Goal: Information Seeking & Learning: Learn about a topic

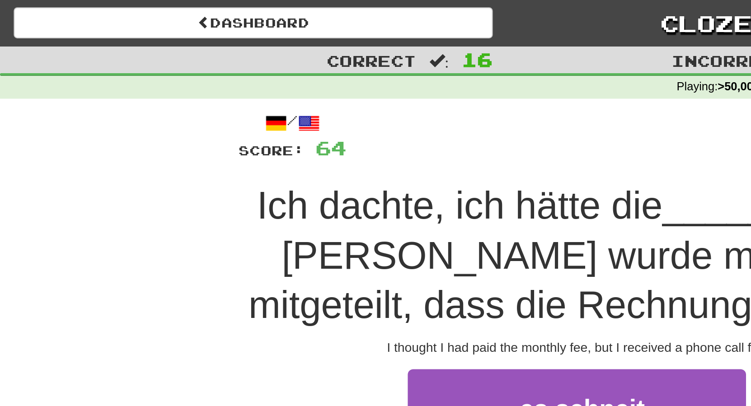
click at [472, 258] on span "monatliche" at bounding box center [468, 254] width 67 height 14
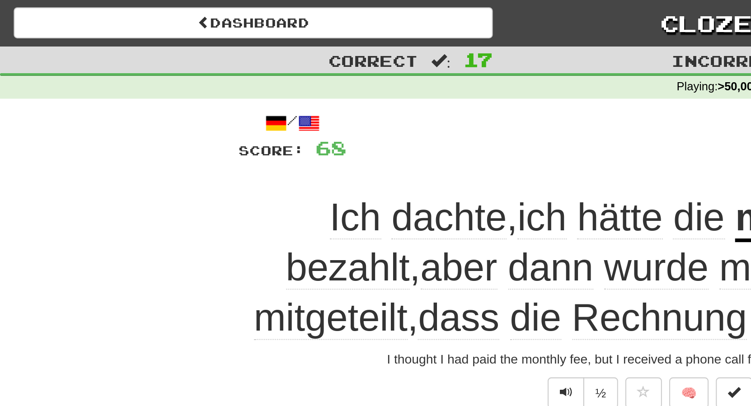
click at [422, 155] on span "beglichen" at bounding box center [461, 157] width 81 height 22
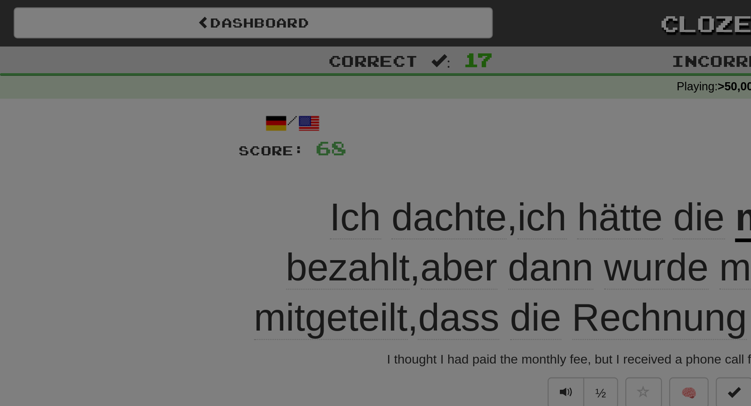
click at [470, 76] on div at bounding box center [375, 203] width 751 height 406
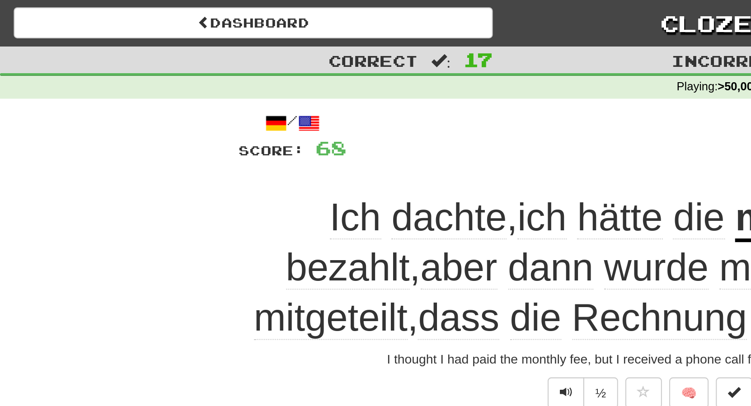
click at [401, 219] on button "Next" at bounding box center [403, 219] width 51 height 21
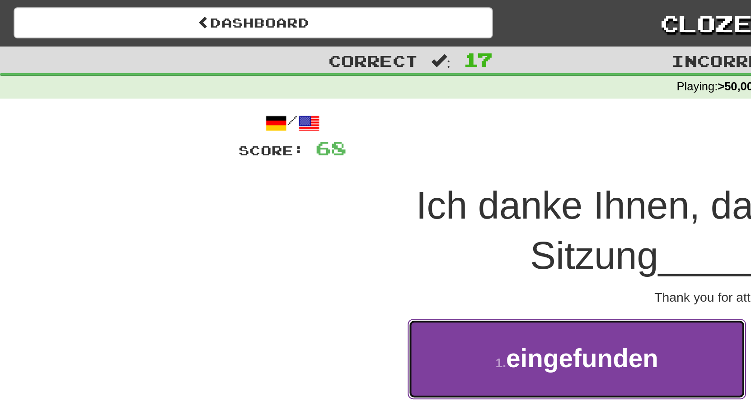
click at [284, 186] on button "1 . eingefunden" at bounding box center [285, 177] width 167 height 39
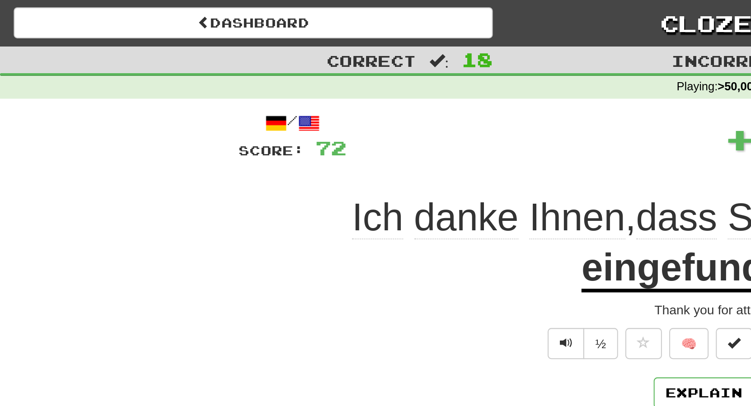
click at [364, 139] on u "eingefunden" at bounding box center [343, 133] width 113 height 23
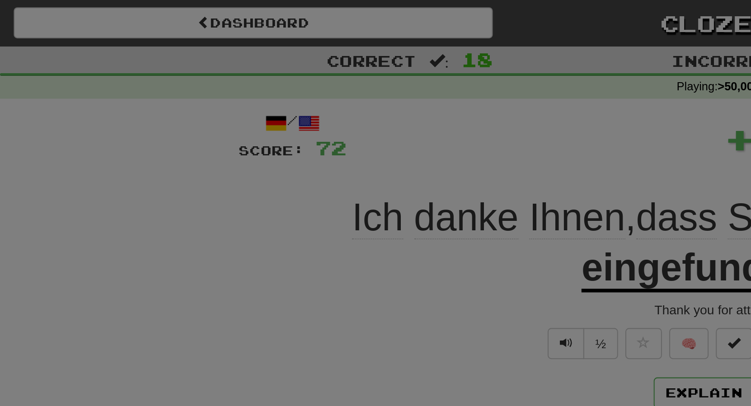
click at [427, 70] on div at bounding box center [375, 203] width 751 height 406
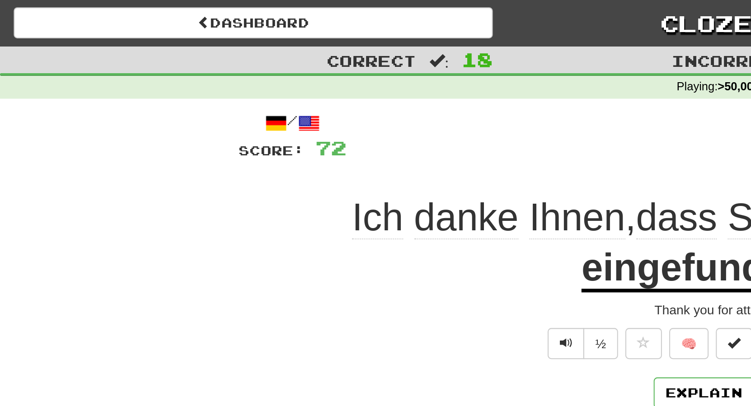
click at [149, 169] on div "½ 🧠" at bounding box center [375, 169] width 515 height 15
click at [347, 133] on u "eingefunden" at bounding box center [343, 133] width 113 height 23
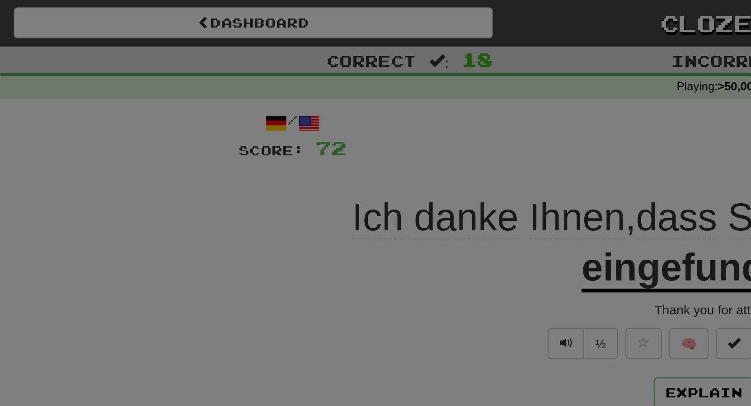
click at [371, 56] on div at bounding box center [375, 203] width 751 height 406
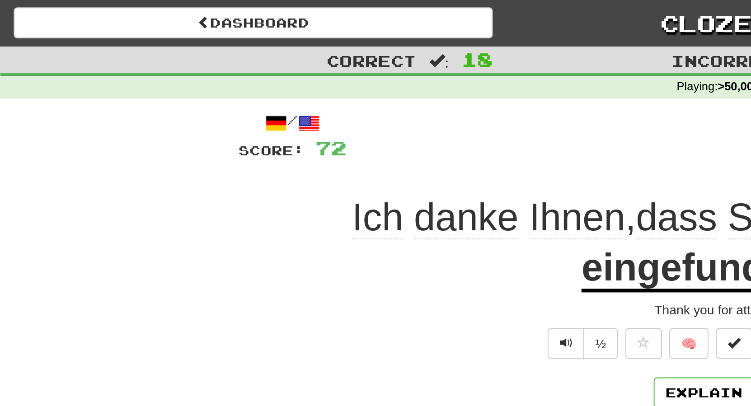
click at [401, 196] on button "Next" at bounding box center [403, 194] width 51 height 21
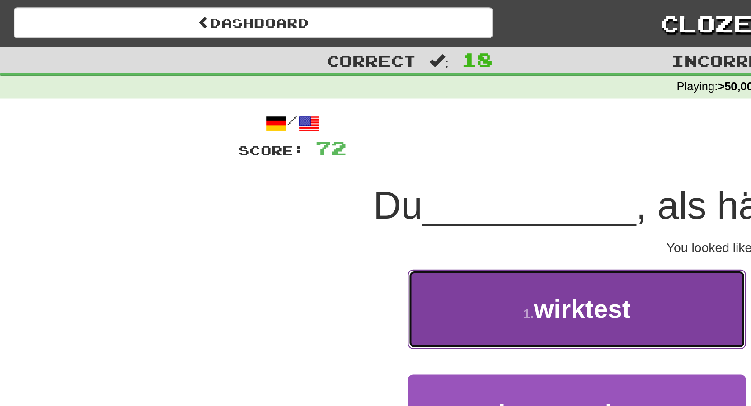
click at [303, 149] on span "wirktest" at bounding box center [288, 153] width 48 height 14
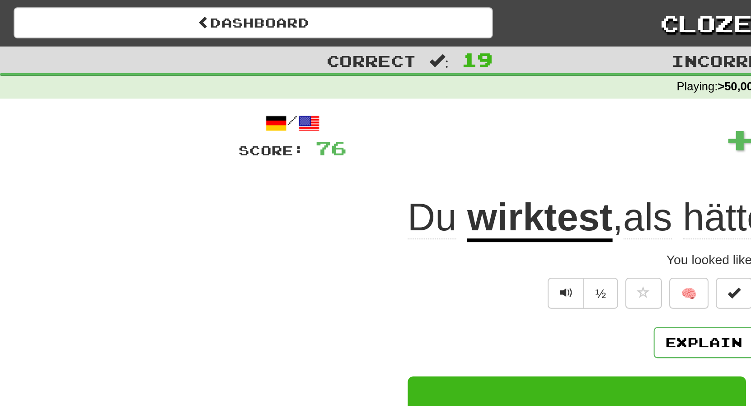
click at [272, 107] on u "wirktest" at bounding box center [267, 108] width 72 height 23
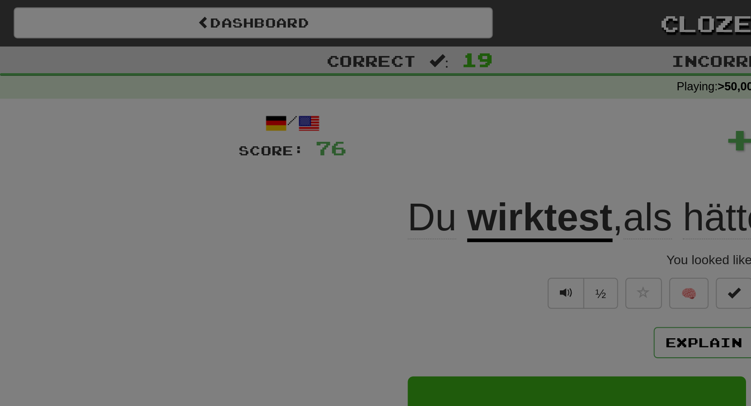
click at [276, 60] on div at bounding box center [375, 203] width 751 height 406
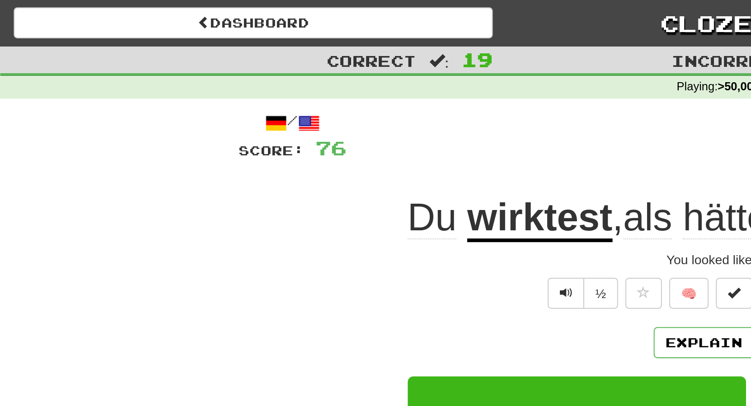
click at [281, 112] on u "wirktest" at bounding box center [267, 108] width 72 height 23
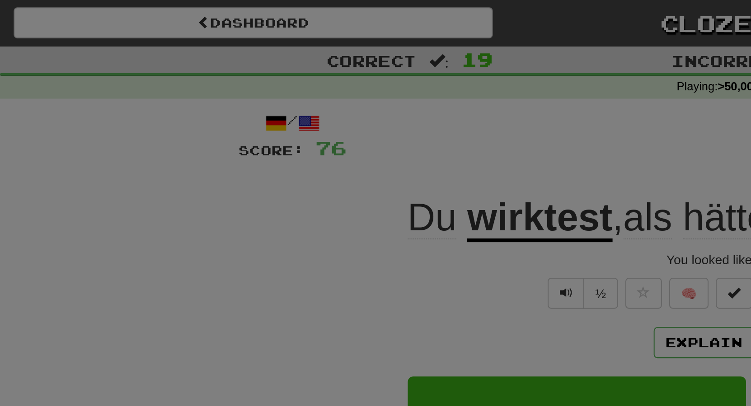
click at [296, 62] on div at bounding box center [375, 203] width 751 height 406
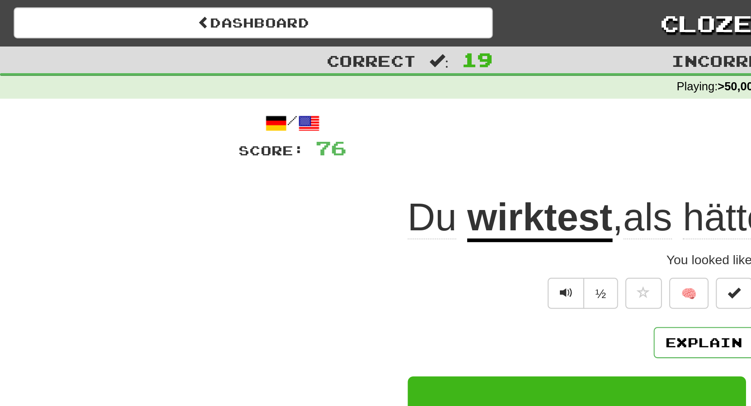
click at [395, 170] on button "Next" at bounding box center [403, 170] width 51 height 21
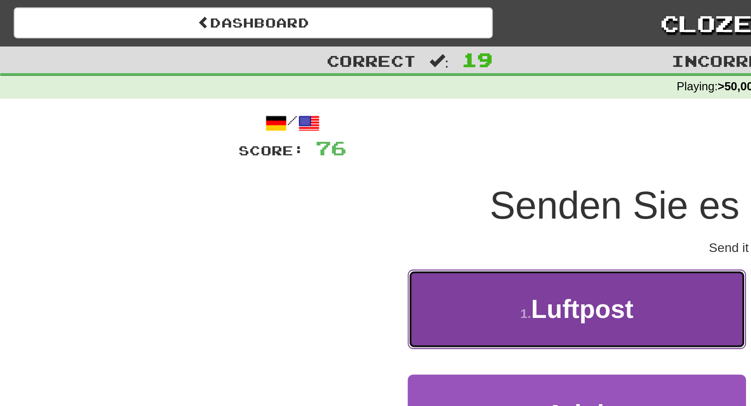
click at [300, 163] on button "1 . Luftpost" at bounding box center [285, 152] width 167 height 39
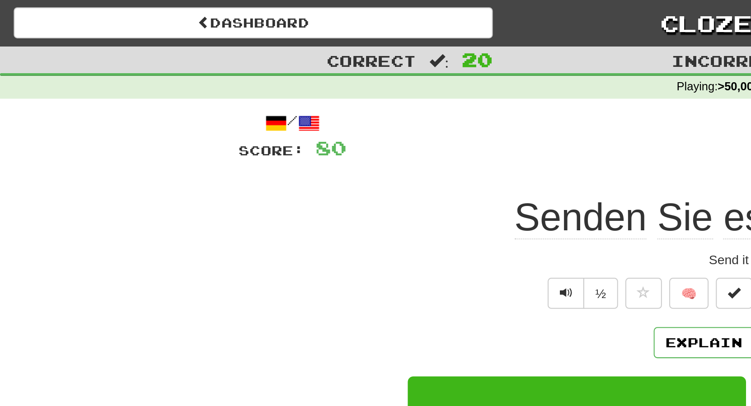
click at [404, 174] on button "Next" at bounding box center [403, 170] width 51 height 21
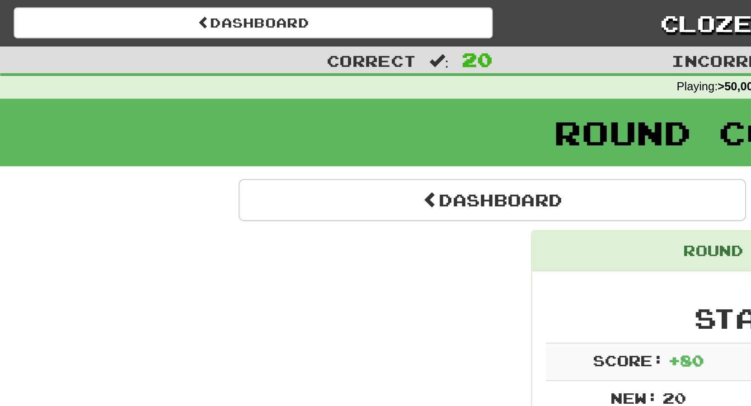
click at [508, 103] on button "Continue" at bounding box center [508, 99] width 251 height 21
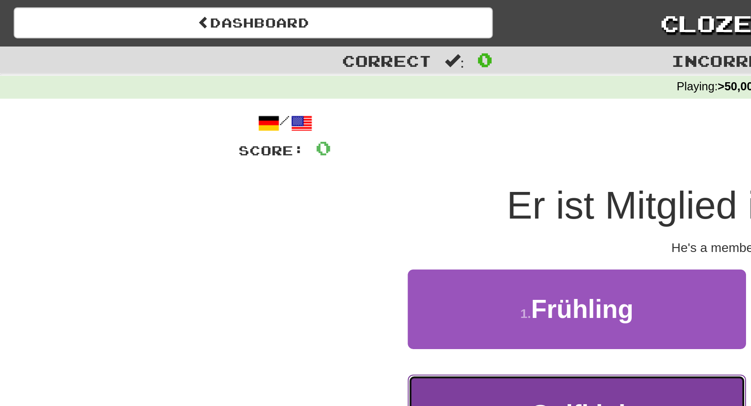
click at [299, 206] on span "Golfklub" at bounding box center [288, 205] width 52 height 14
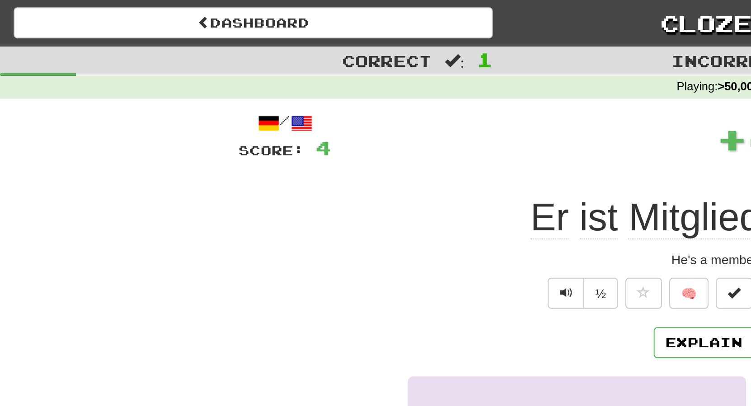
click at [396, 171] on button "Next" at bounding box center [403, 170] width 51 height 21
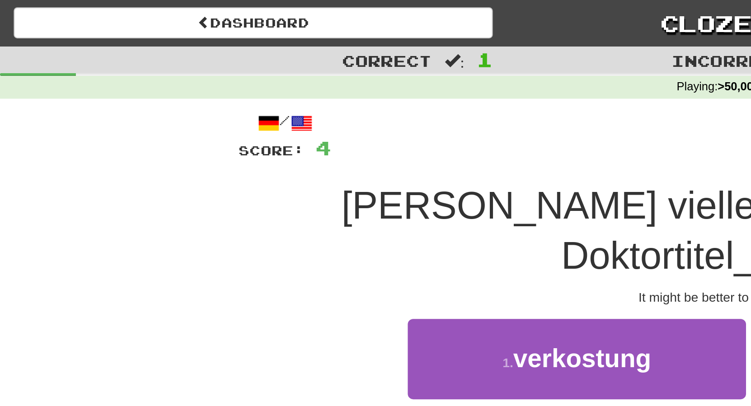
click at [481, 231] on span "anzureden" at bounding box center [468, 230] width 63 height 14
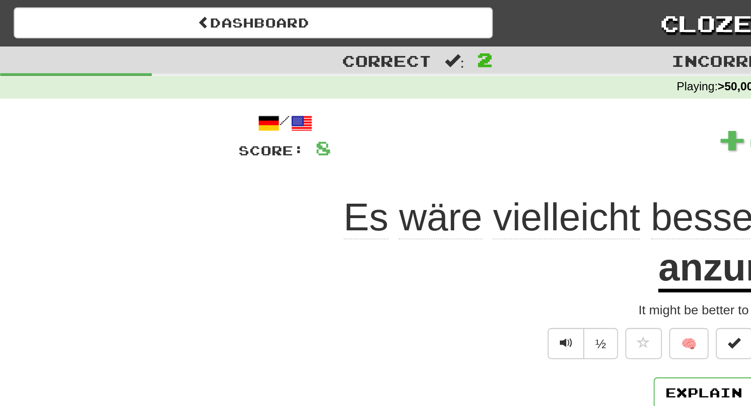
click at [396, 136] on u "anzureden" at bounding box center [372, 133] width 95 height 23
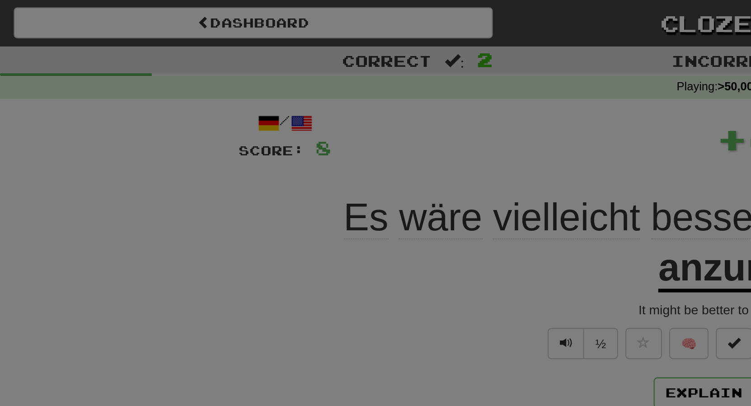
click at [440, 50] on div at bounding box center [375, 203] width 751 height 406
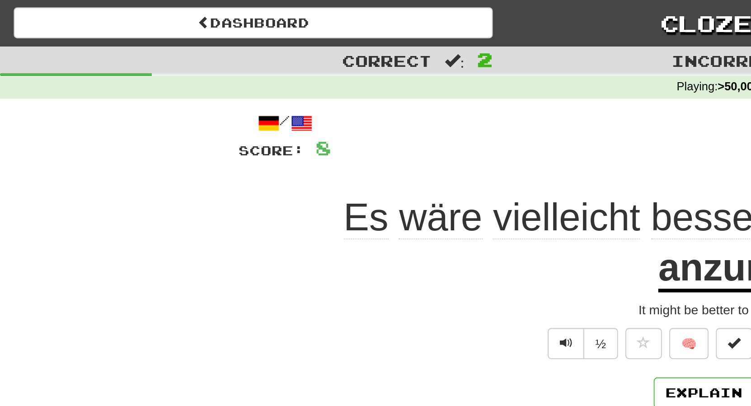
click at [409, 133] on u "anzureden" at bounding box center [372, 133] width 95 height 23
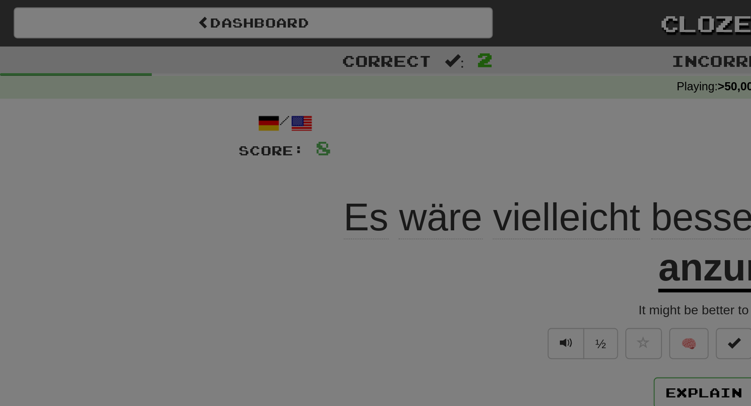
click at [426, 74] on div at bounding box center [375, 203] width 751 height 406
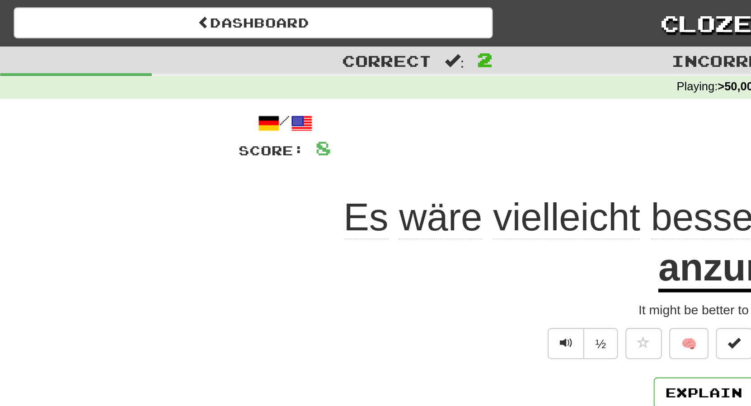
click at [403, 193] on button "Next" at bounding box center [403, 194] width 51 height 21
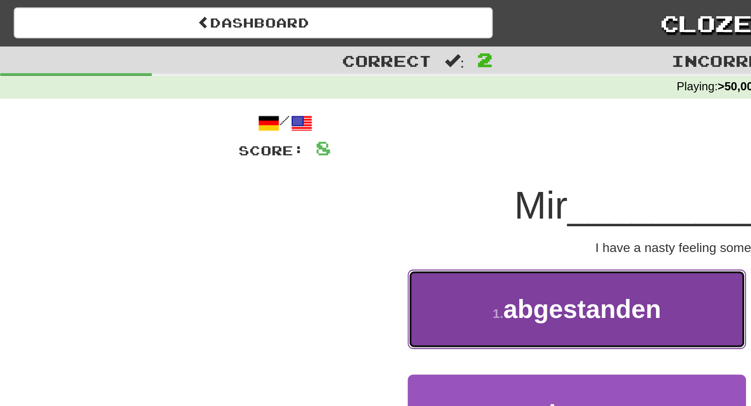
click at [302, 164] on button "1 . abgestanden" at bounding box center [285, 152] width 167 height 39
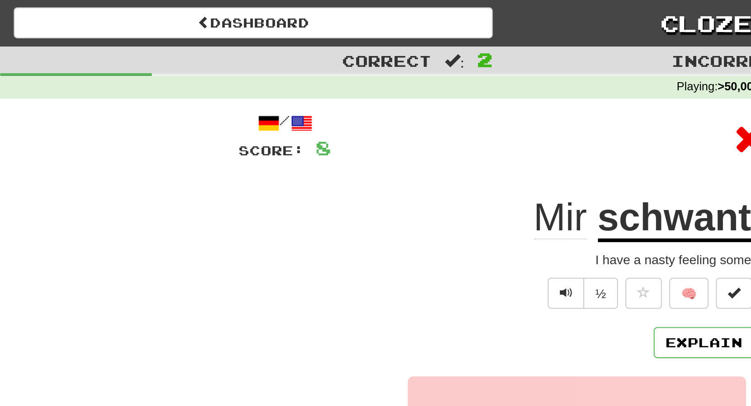
click at [333, 110] on u "schwant" at bounding box center [334, 108] width 76 height 23
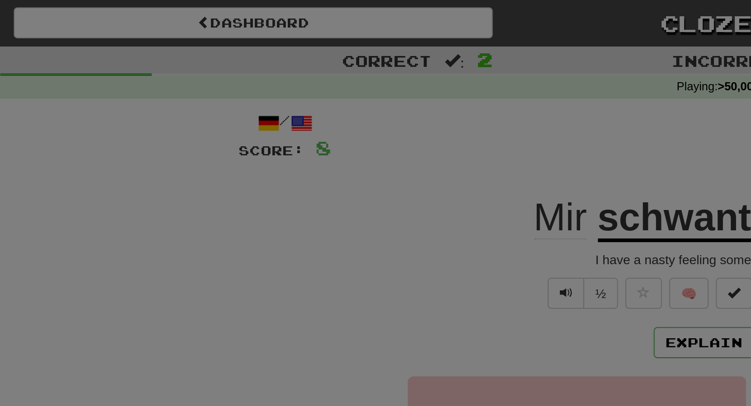
click at [456, 72] on div at bounding box center [375, 203] width 751 height 406
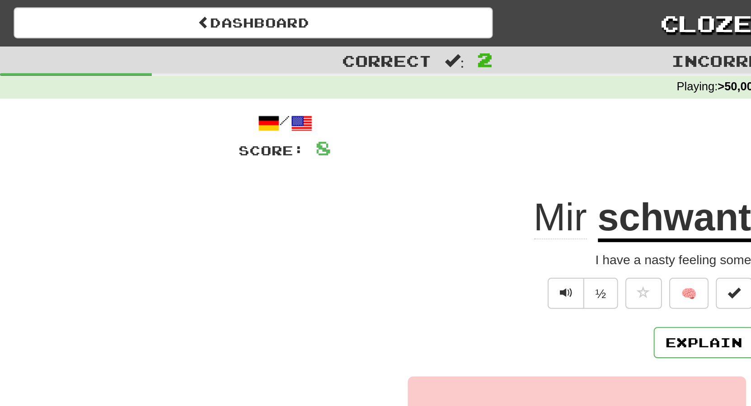
click at [401, 168] on button "Next" at bounding box center [403, 170] width 51 height 21
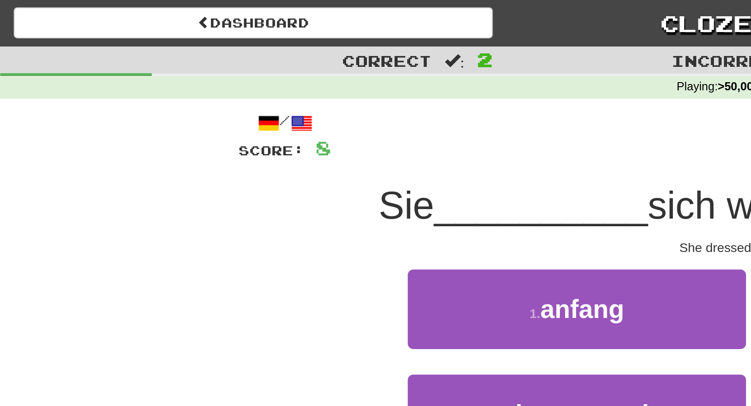
click at [561, 253] on icon at bounding box center [560, 249] width 5 height 6
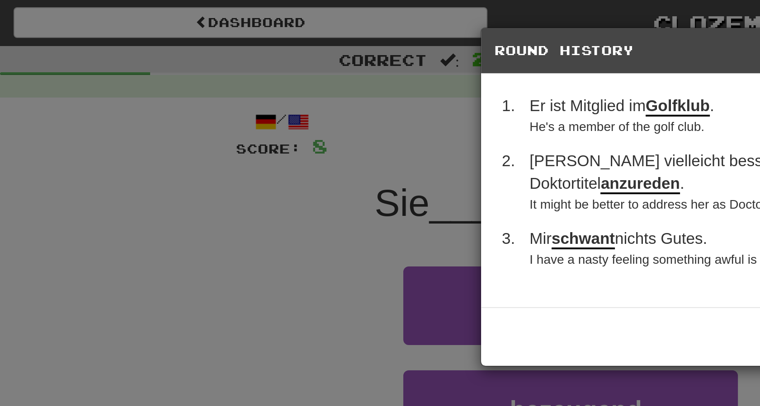
click at [368, 322] on div "× Round History 1 . Er ist Mitglied im Golfklub . He's a member of the golf clu…" at bounding box center [380, 203] width 760 height 406
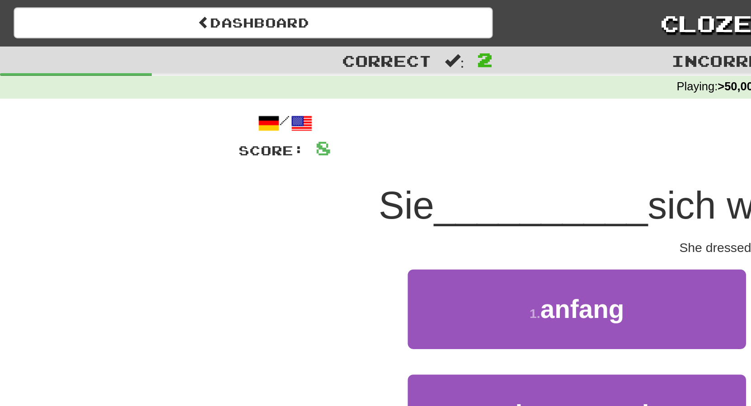
click at [492, 156] on span "kleidete" at bounding box center [468, 153] width 47 height 14
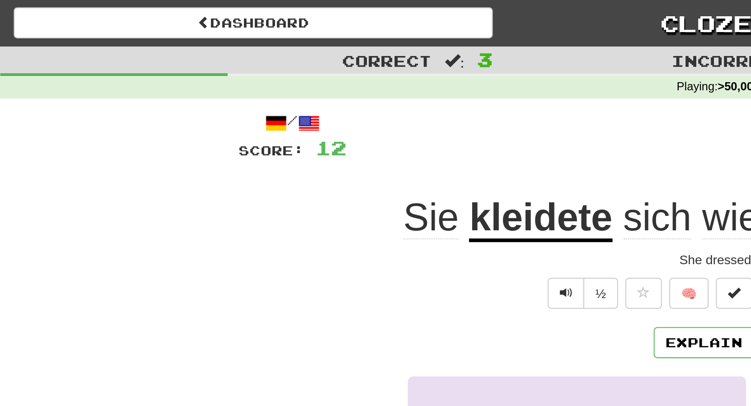
click at [401, 167] on button "Next" at bounding box center [403, 170] width 51 height 21
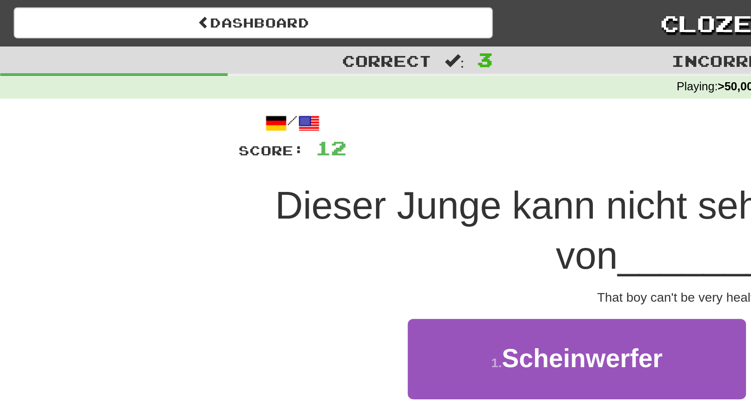
click at [461, 176] on span "Fastfood" at bounding box center [468, 177] width 53 height 14
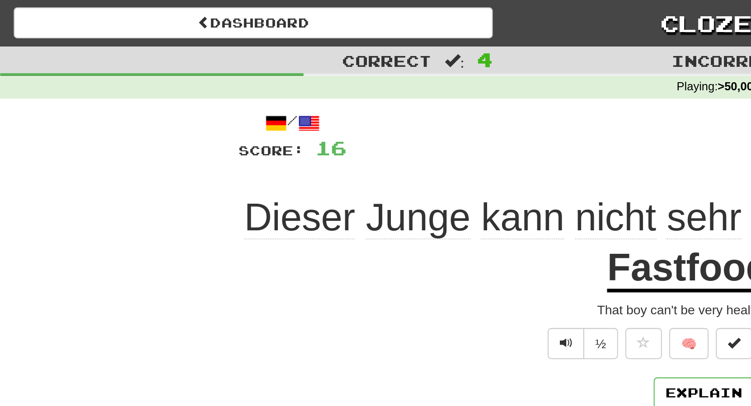
click at [413, 193] on span at bounding box center [417, 194] width 8 height 8
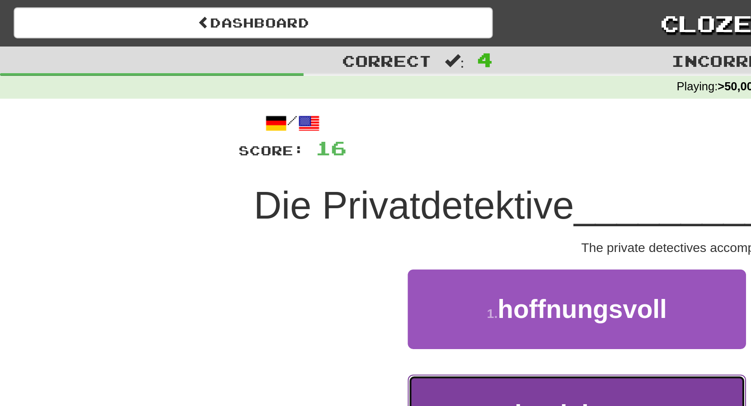
click at [313, 205] on span "begleiteten" at bounding box center [287, 205] width 67 height 14
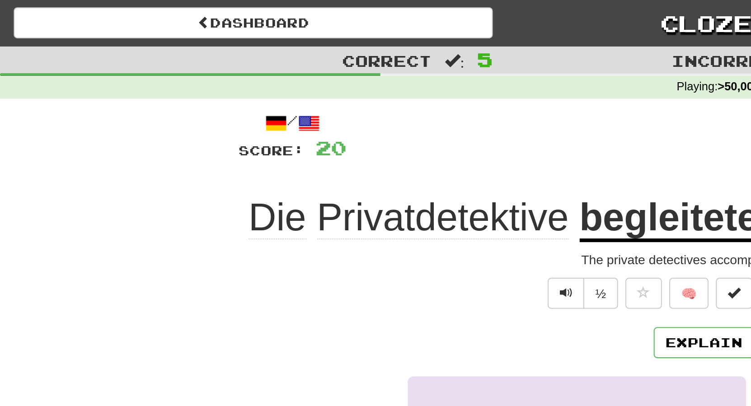
click at [407, 174] on button "Next" at bounding box center [403, 170] width 51 height 21
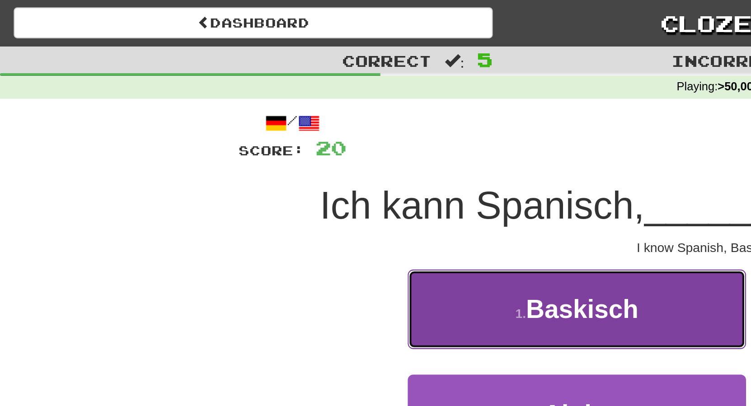
click at [302, 154] on span "Baskisch" at bounding box center [288, 153] width 56 height 14
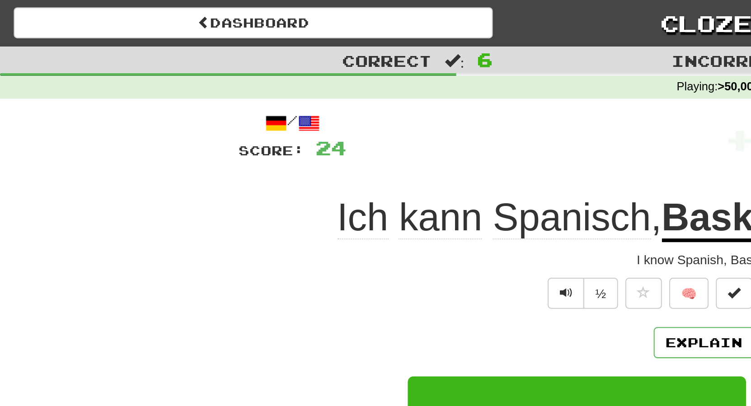
click at [413, 169] on span at bounding box center [417, 169] width 8 height 8
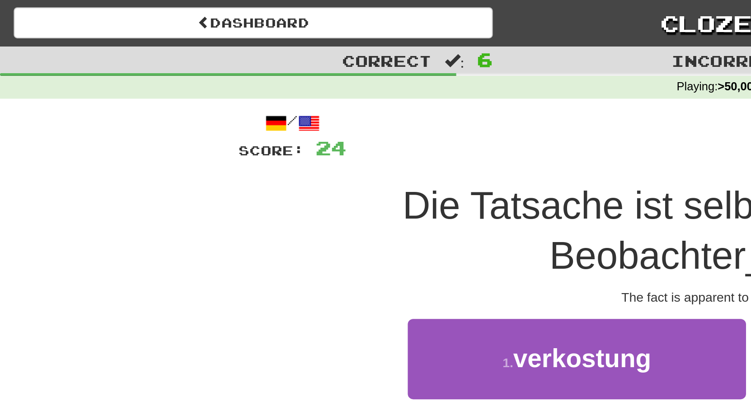
click at [311, 234] on span "augenfällig" at bounding box center [287, 230] width 67 height 14
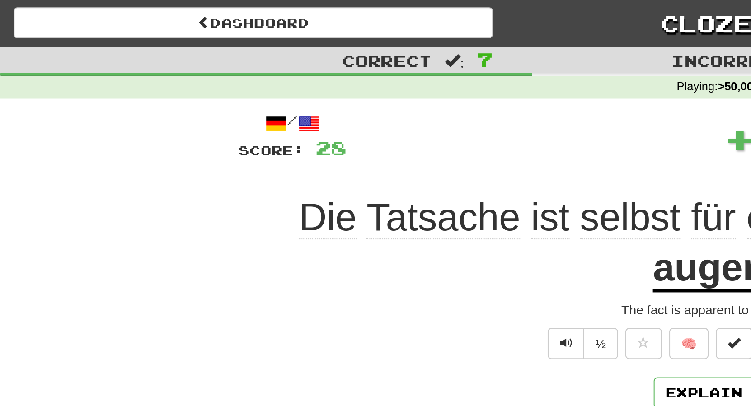
click at [391, 131] on u "augenfällig" at bounding box center [373, 133] width 100 height 23
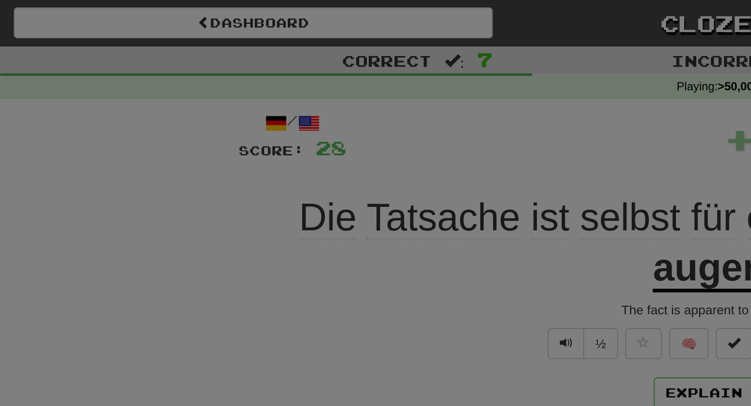
click at [449, 54] on div at bounding box center [375, 203] width 751 height 406
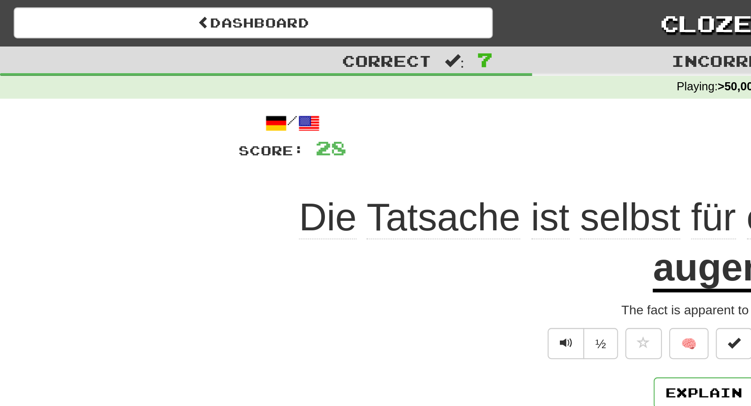
click at [506, 110] on span "zufälligen" at bounding box center [554, 108] width 97 height 22
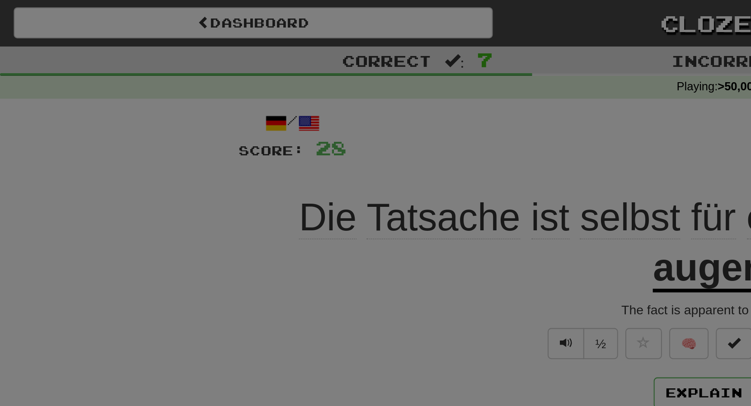
click at [460, 57] on div at bounding box center [375, 203] width 751 height 406
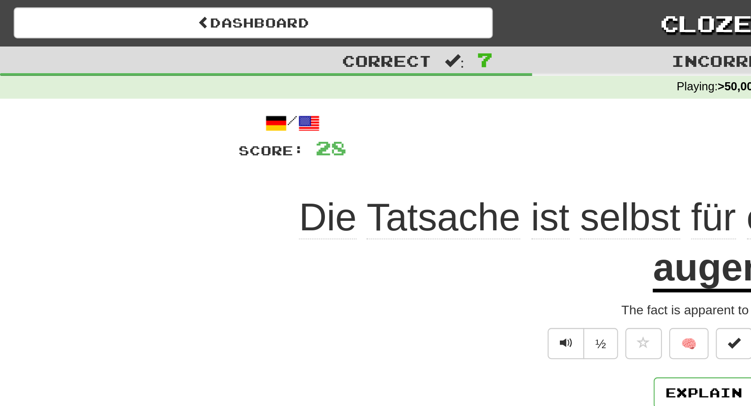
click at [396, 136] on u "augenfällig" at bounding box center [373, 133] width 100 height 23
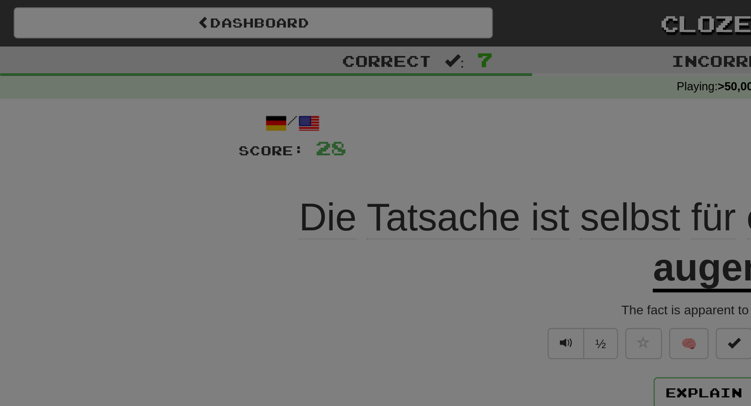
click at [404, 66] on div at bounding box center [375, 203] width 751 height 406
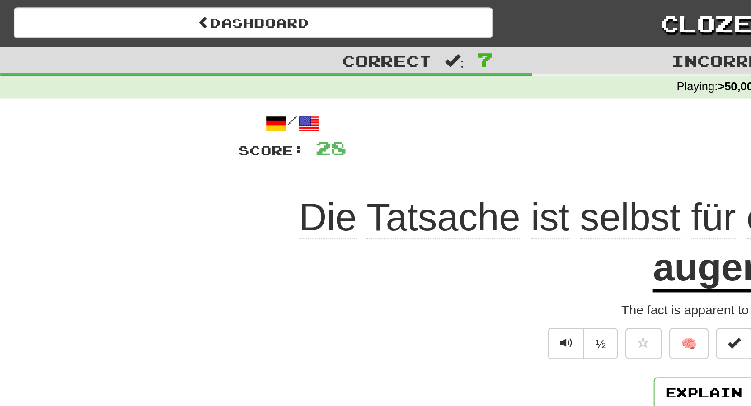
click at [402, 198] on button "Next" at bounding box center [403, 194] width 51 height 21
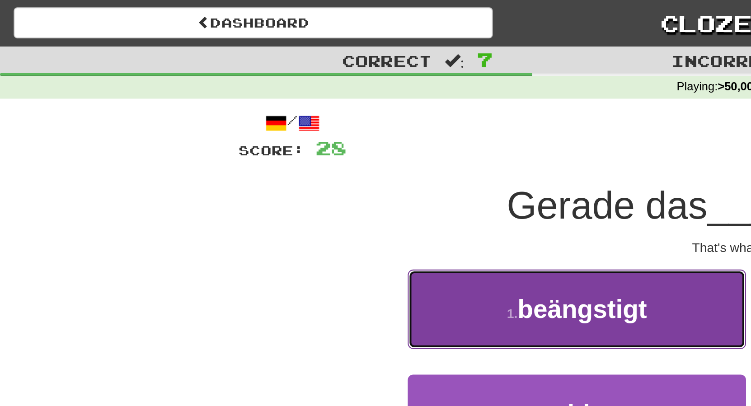
click at [333, 160] on button "1 . beängstigt" at bounding box center [285, 152] width 167 height 39
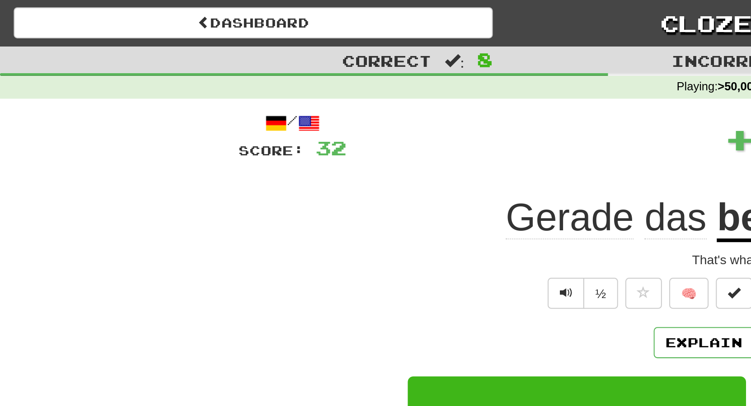
click at [415, 110] on u "beängstigt" at bounding box center [402, 108] width 96 height 23
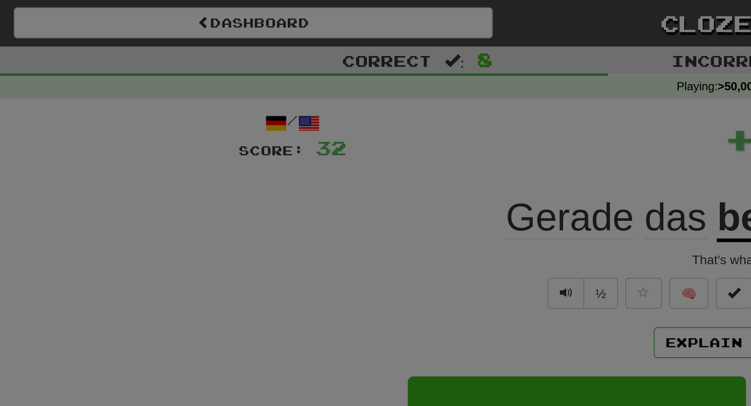
click at [450, 68] on div at bounding box center [375, 203] width 751 height 406
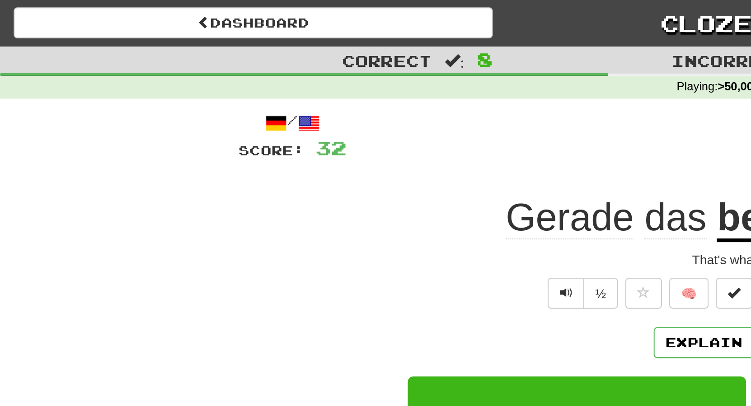
click at [409, 170] on button "Next" at bounding box center [403, 170] width 51 height 21
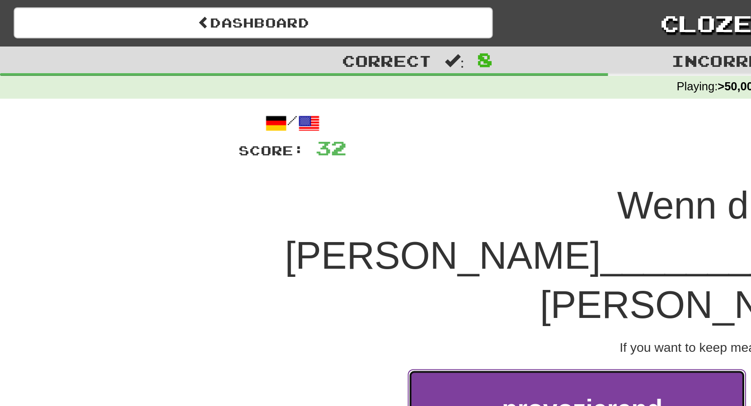
click at [311, 195] on span "provozierend" at bounding box center [288, 202] width 80 height 14
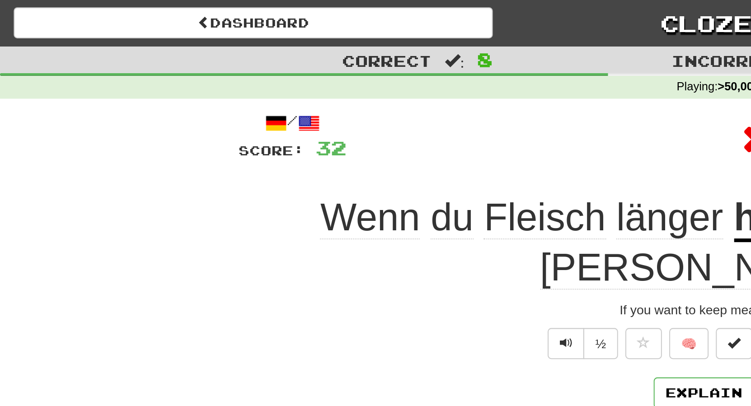
click at [363, 110] on u "haltbar" at bounding box center [394, 108] width 63 height 23
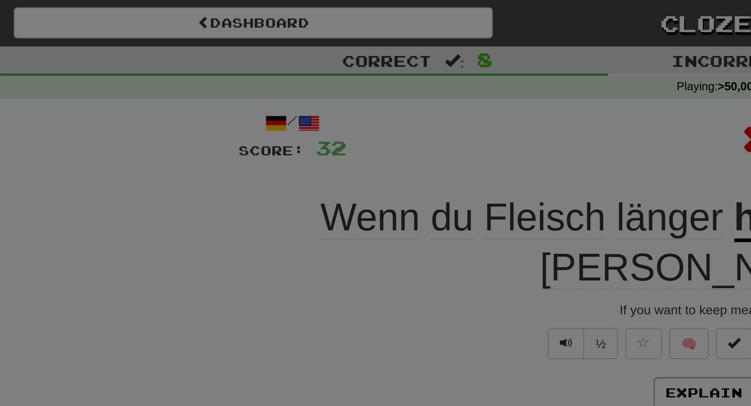
click at [436, 51] on div at bounding box center [375, 203] width 751 height 406
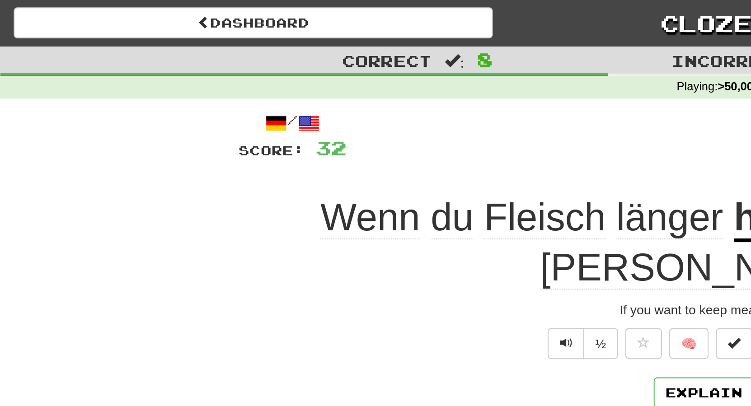
click at [347, 321] on button "provozierend" at bounding box center [339, 322] width 41 height 14
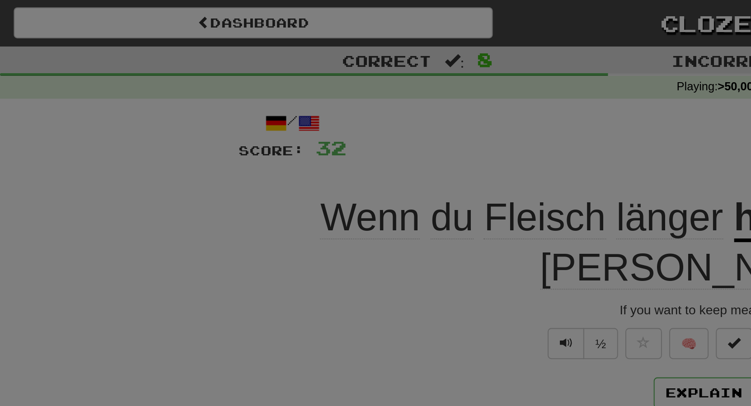
click at [424, 65] on div at bounding box center [375, 203] width 751 height 406
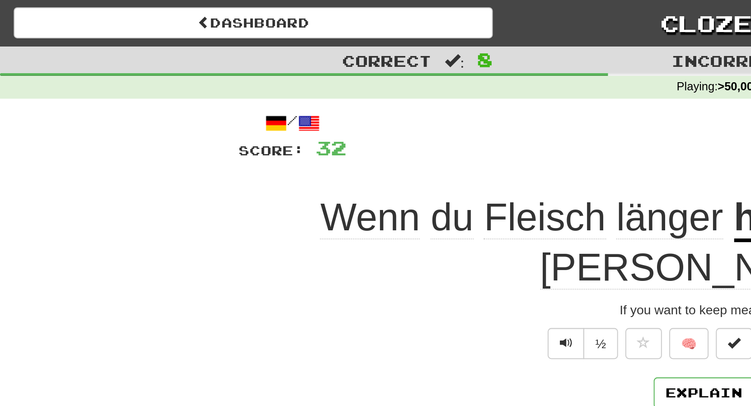
click at [376, 106] on u "haltbar" at bounding box center [394, 108] width 63 height 23
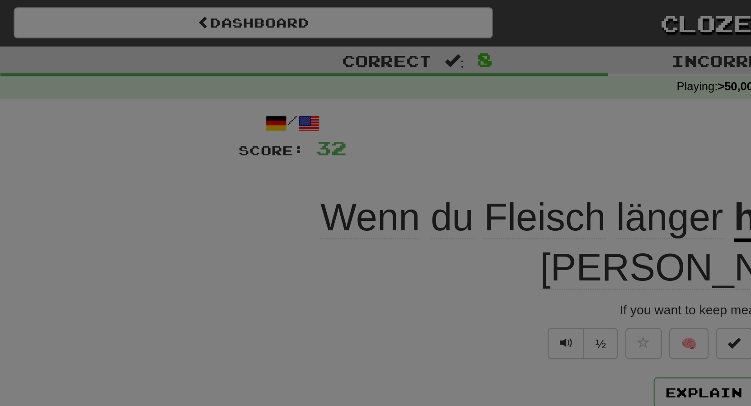
click at [401, 66] on div at bounding box center [375, 203] width 751 height 406
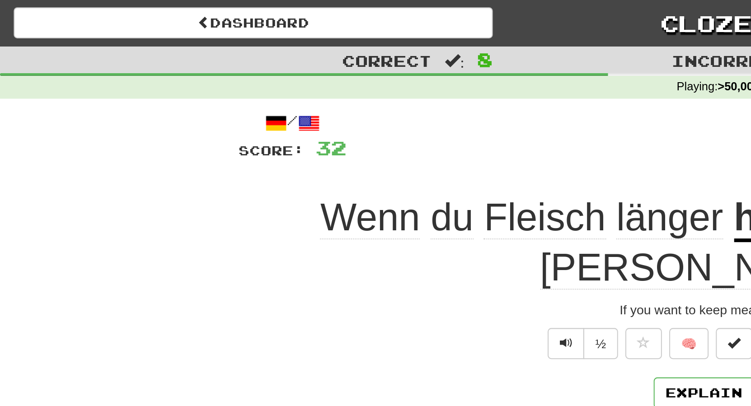
click at [399, 190] on button "Next" at bounding box center [403, 194] width 51 height 21
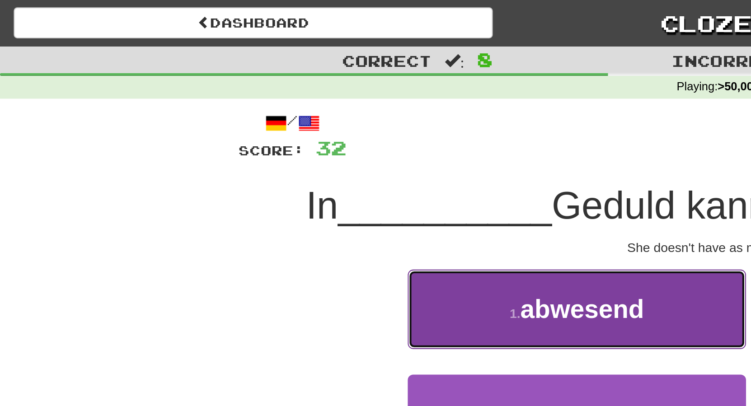
click at [288, 156] on span "abwesend" at bounding box center [287, 153] width 61 height 14
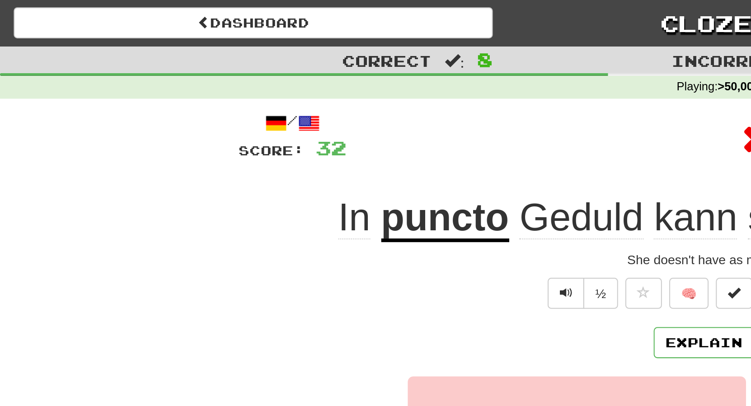
click at [231, 112] on u "puncto" at bounding box center [219, 108] width 63 height 23
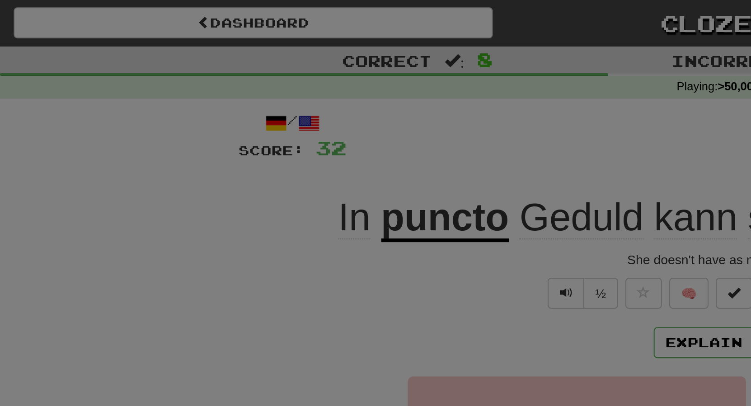
click at [264, 67] on div at bounding box center [375, 203] width 751 height 406
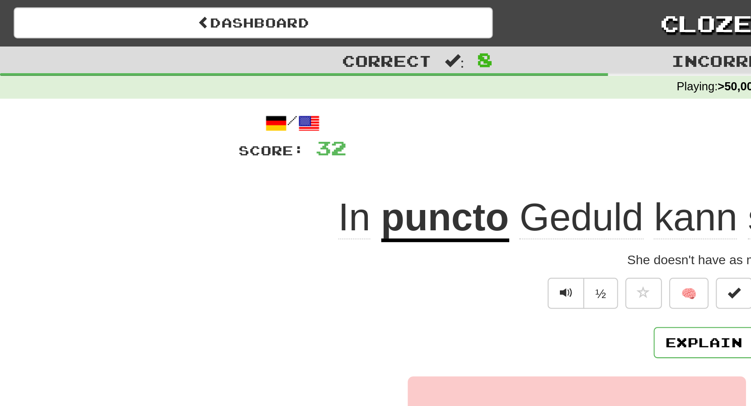
click at [275, 108] on span "Geduld" at bounding box center [287, 108] width 61 height 22
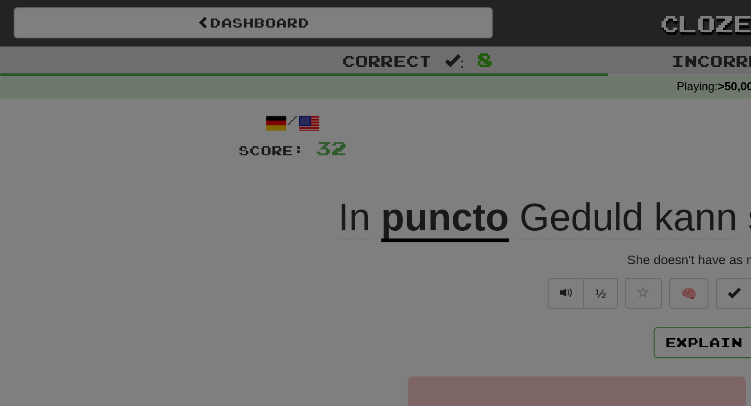
click at [282, 66] on div at bounding box center [375, 203] width 751 height 406
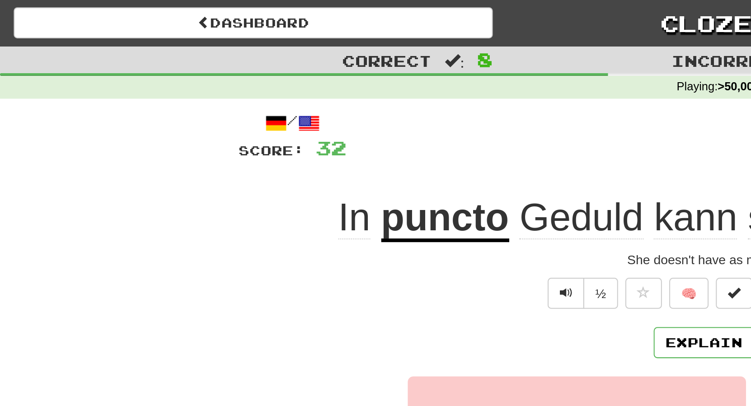
click at [396, 167] on button "Next" at bounding box center [403, 170] width 51 height 21
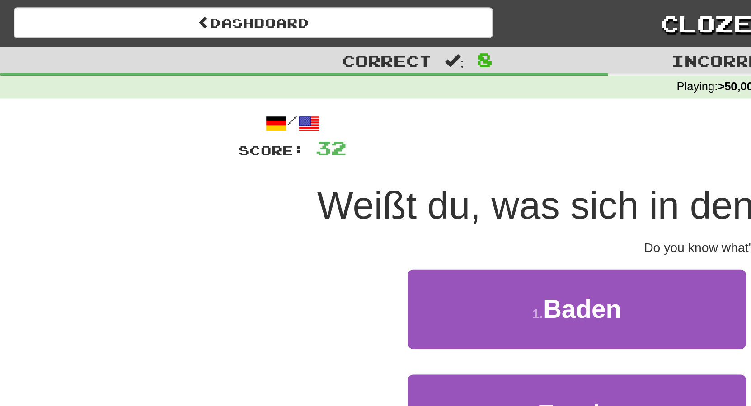
click at [455, 163] on button "2 . [GEOGRAPHIC_DATA]" at bounding box center [465, 152] width 167 height 39
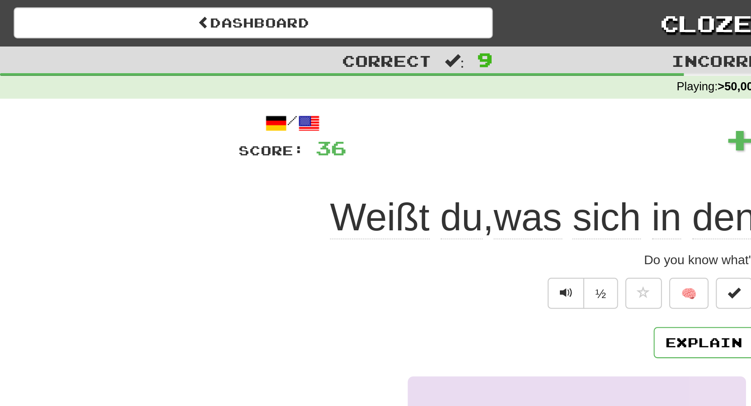
click at [433, 111] on u "Behältern" at bounding box center [423, 108] width 88 height 23
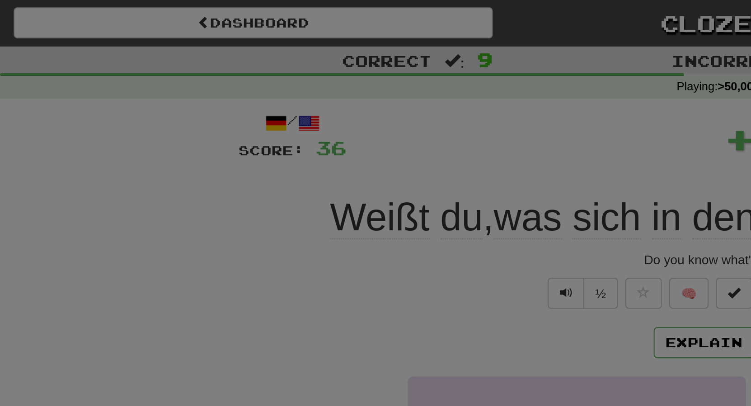
click at [461, 49] on div at bounding box center [375, 203] width 751 height 406
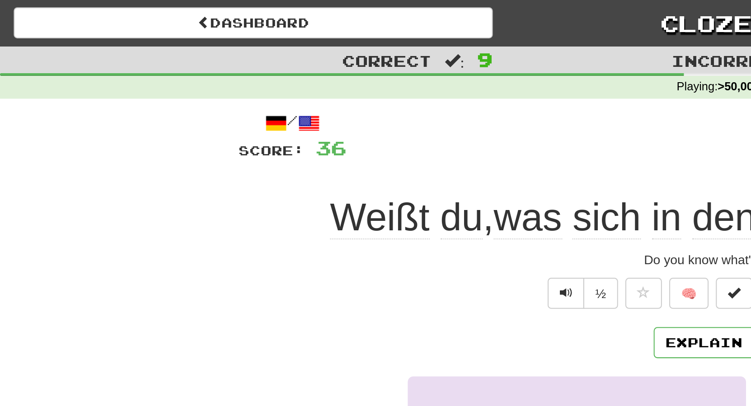
click at [392, 174] on button "Next" at bounding box center [403, 170] width 51 height 21
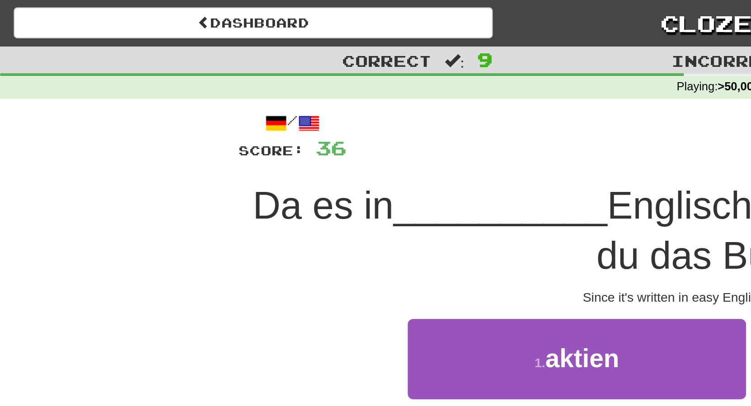
click at [469, 181] on span "einfachem" at bounding box center [468, 177] width 63 height 14
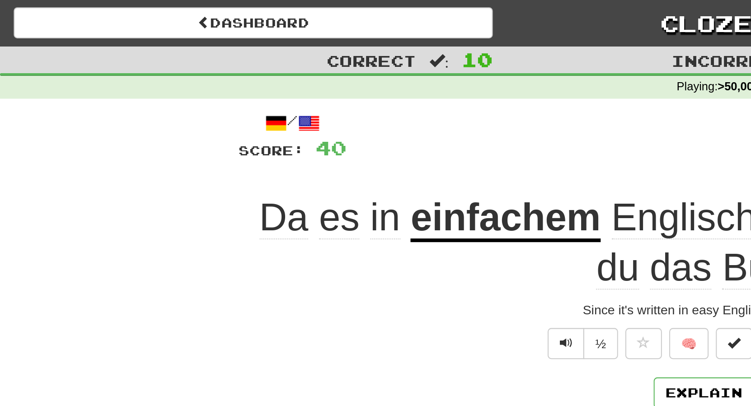
click at [394, 195] on button "Next" at bounding box center [403, 194] width 51 height 21
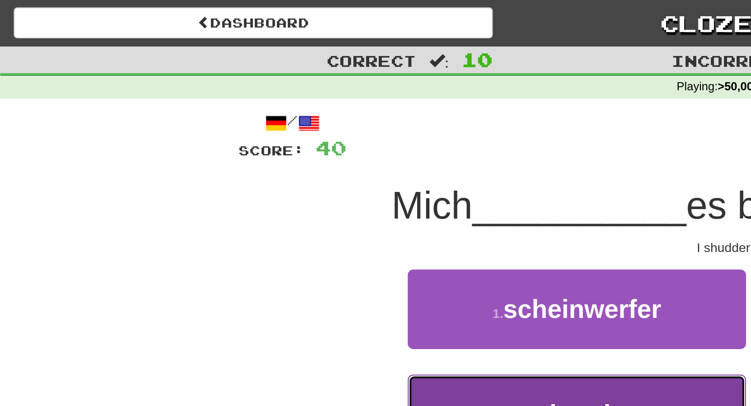
click at [303, 208] on span "schaudert" at bounding box center [288, 205] width 61 height 14
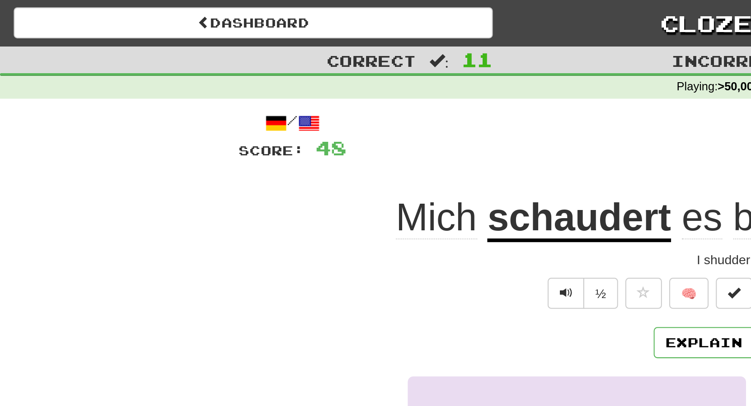
click at [303, 113] on u "schaudert" at bounding box center [286, 108] width 91 height 23
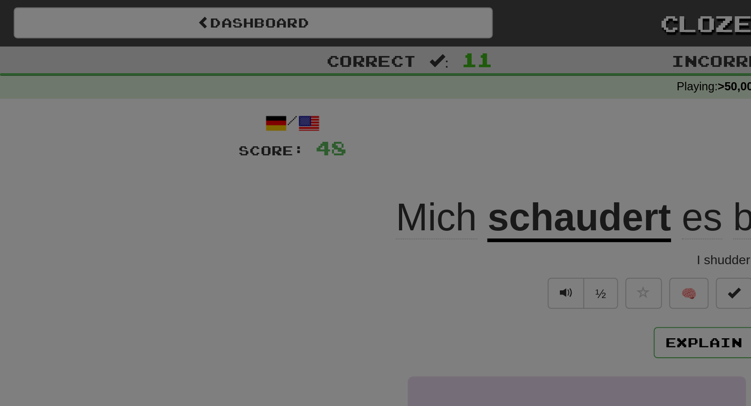
click at [326, 79] on div at bounding box center [375, 203] width 751 height 406
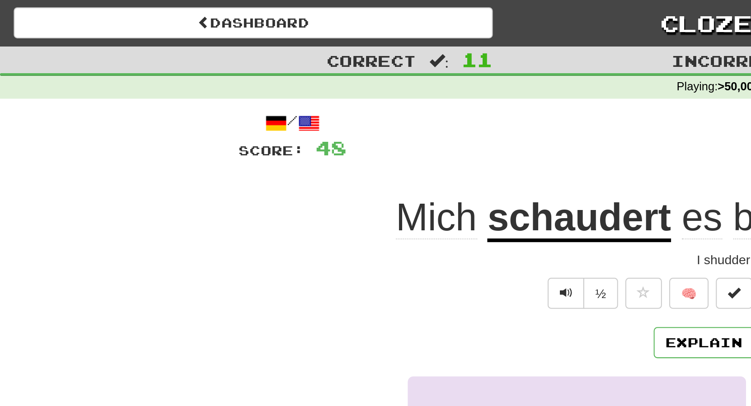
click at [411, 173] on button "Next" at bounding box center [403, 170] width 51 height 21
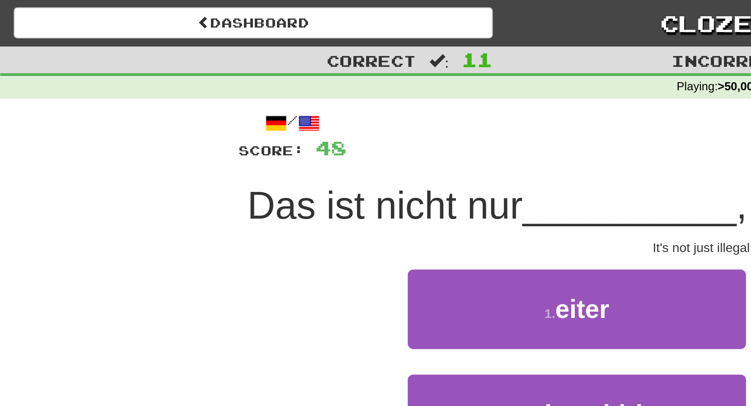
click at [469, 211] on span "veröffentlichung" at bounding box center [468, 205] width 99 height 14
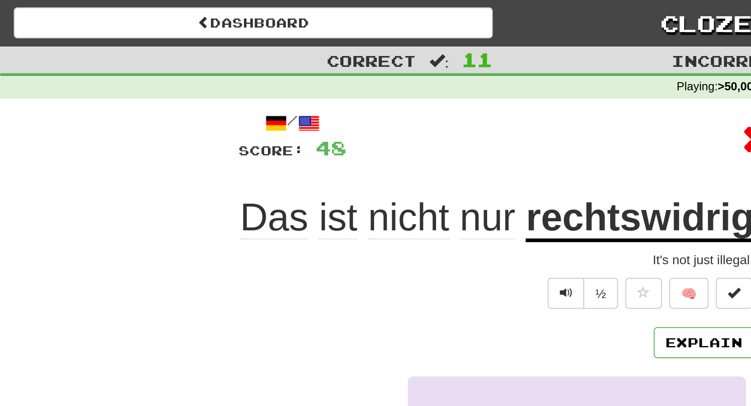
click at [336, 108] on u "rechtswidrig" at bounding box center [316, 108] width 113 height 23
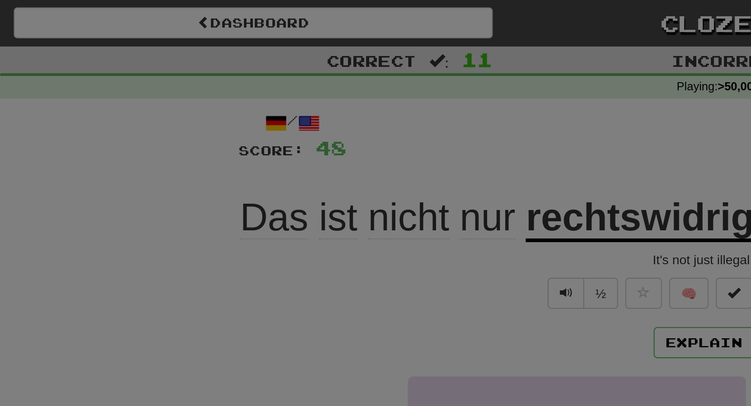
click at [322, 66] on div at bounding box center [375, 203] width 751 height 406
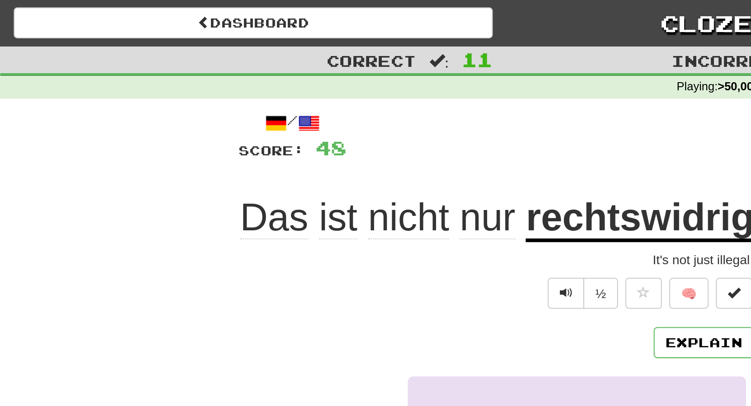
click at [422, 304] on button "veröffentlichung" at bounding box center [438, 298] width 48 height 14
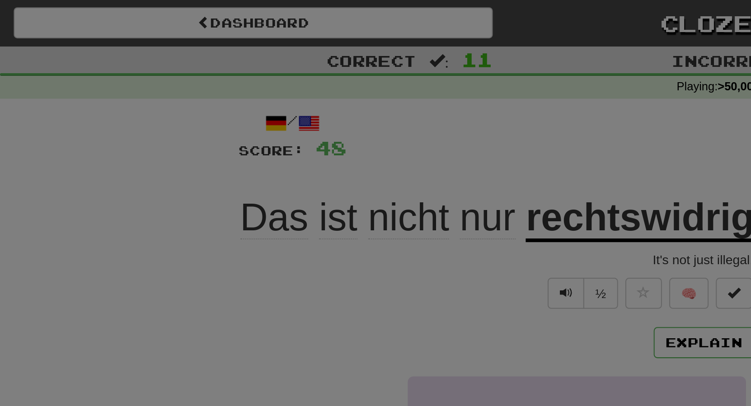
click at [421, 82] on div at bounding box center [375, 203] width 751 height 406
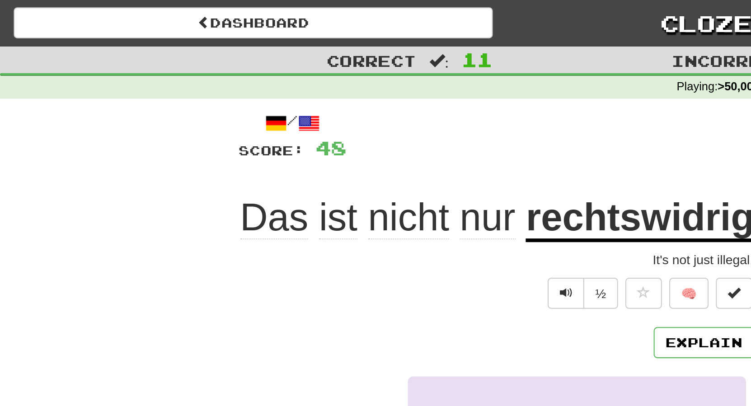
click at [373, 108] on u "rechtswidrig" at bounding box center [316, 108] width 113 height 23
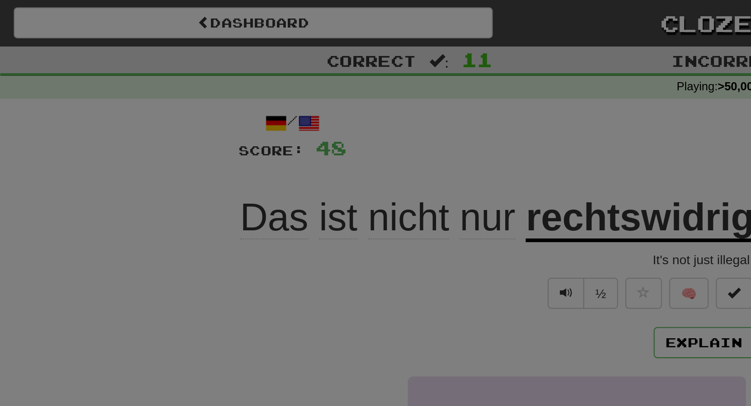
click at [382, 67] on div at bounding box center [375, 203] width 751 height 406
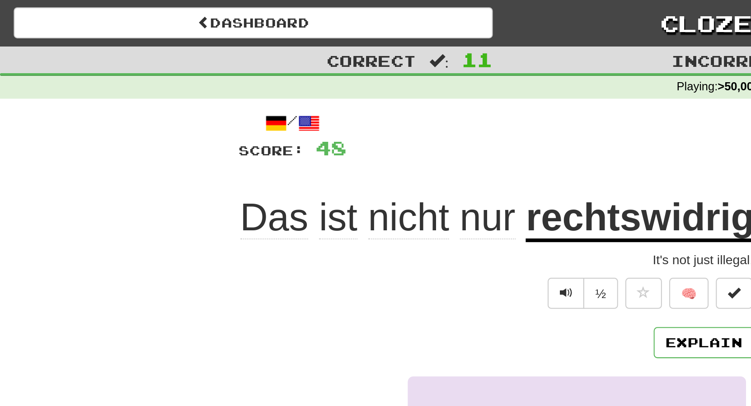
click at [399, 180] on button "Next" at bounding box center [403, 170] width 51 height 21
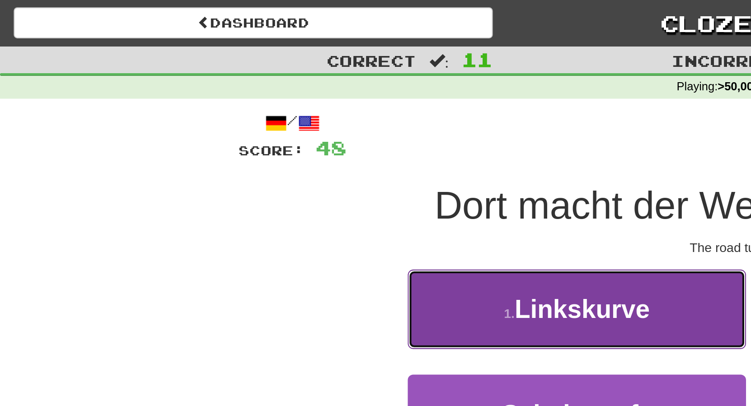
click at [298, 152] on span "Linkskurve" at bounding box center [287, 153] width 67 height 14
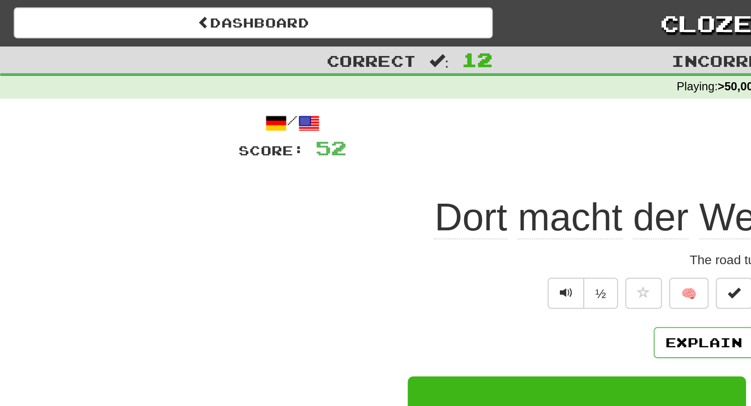
click at [397, 169] on button "Next" at bounding box center [403, 170] width 51 height 21
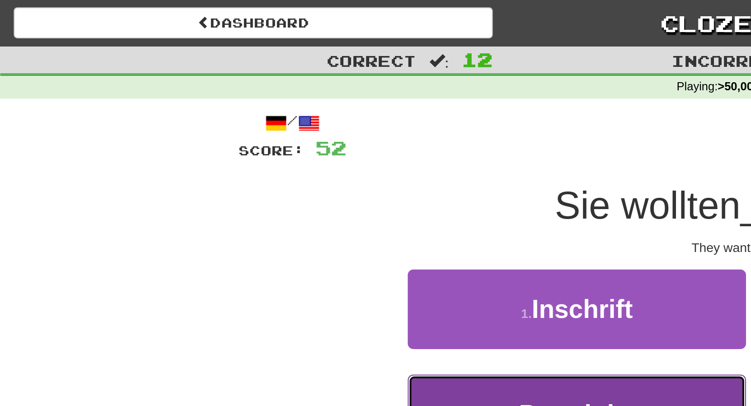
click at [292, 216] on button "3 . Protektion" at bounding box center [285, 204] width 167 height 39
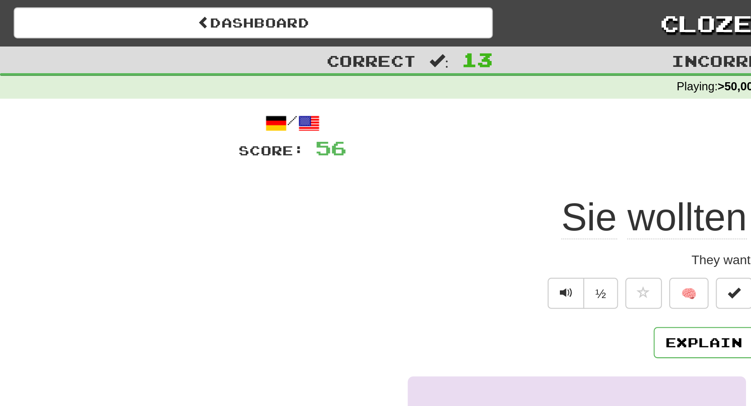
click at [405, 170] on button "Next" at bounding box center [403, 170] width 51 height 21
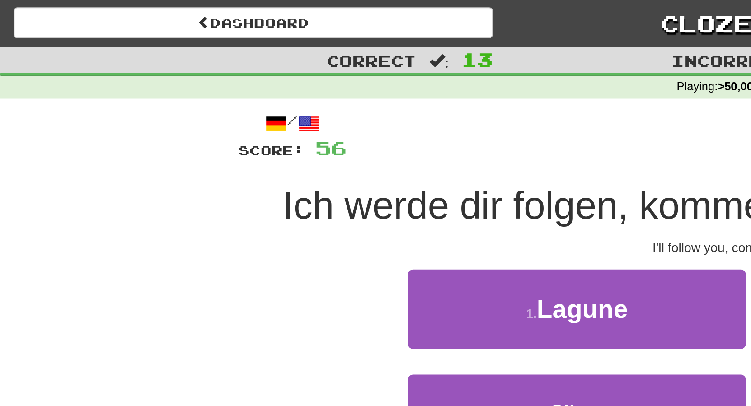
click at [459, 216] on button "4 . Hochwasser" at bounding box center [465, 204] width 167 height 39
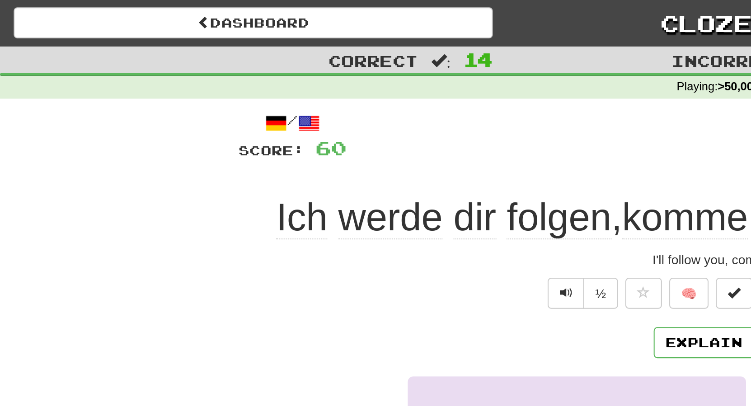
click at [398, 168] on button "Next" at bounding box center [403, 170] width 51 height 21
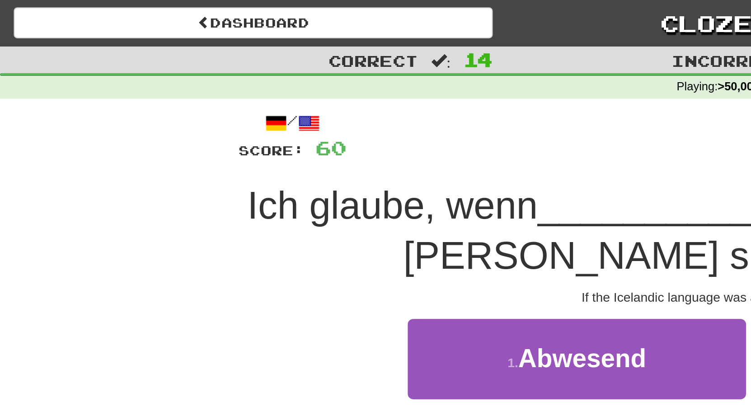
click at [561, 273] on icon at bounding box center [560, 274] width 5 height 6
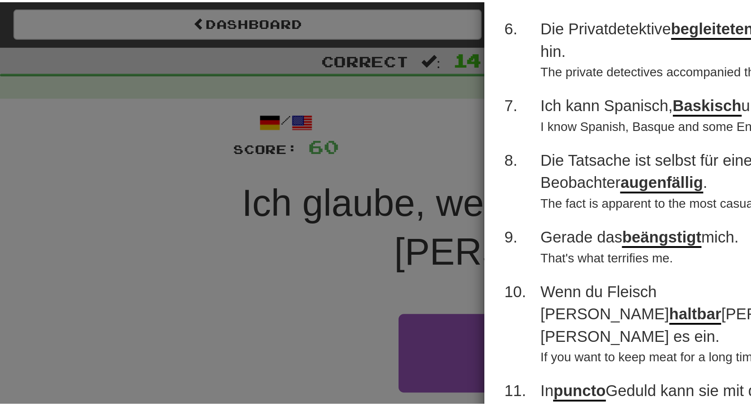
scroll to position [282, 0]
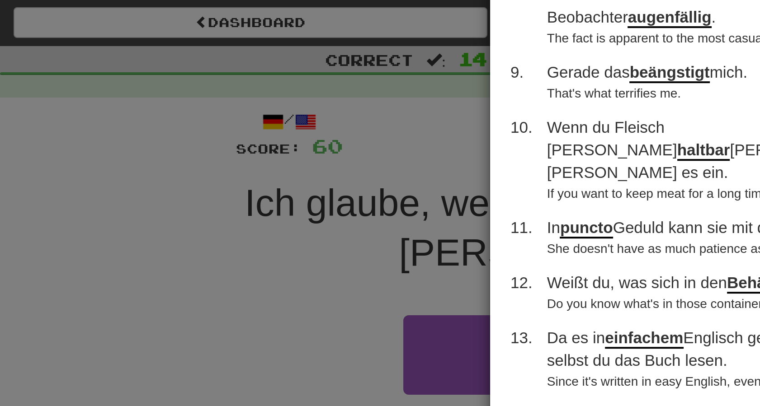
click at [605, 153] on div "× Round History 1 . Er ist Mitglied im Golfklub . He's a member of the golf clu…" at bounding box center [380, 203] width 760 height 406
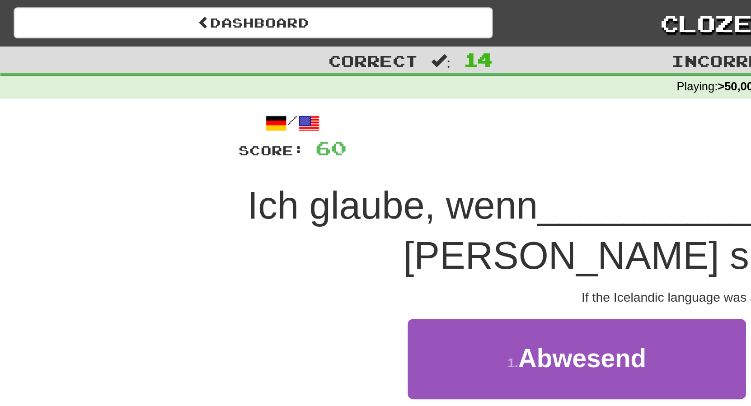
click at [310, 230] on span "Isländisch" at bounding box center [288, 230] width 62 height 14
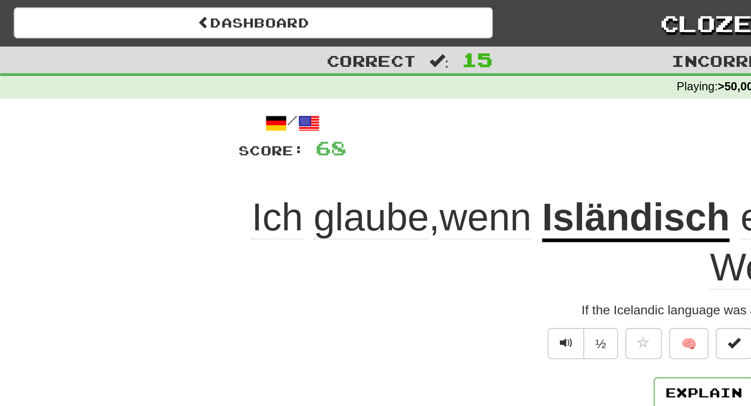
click at [401, 195] on button "Next" at bounding box center [403, 194] width 51 height 21
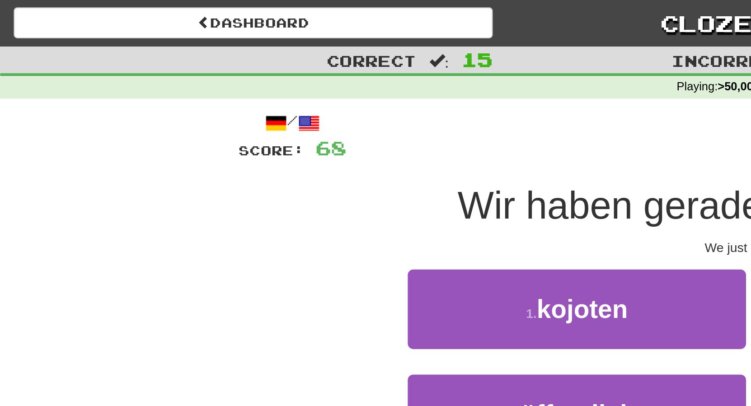
click at [502, 205] on button "4 . losgelegt" at bounding box center [465, 204] width 167 height 39
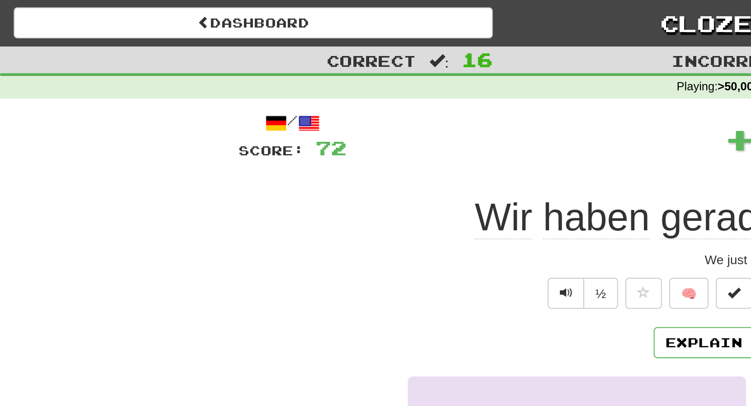
click at [482, 112] on u "losgelegt" at bounding box center [469, 108] width 83 height 23
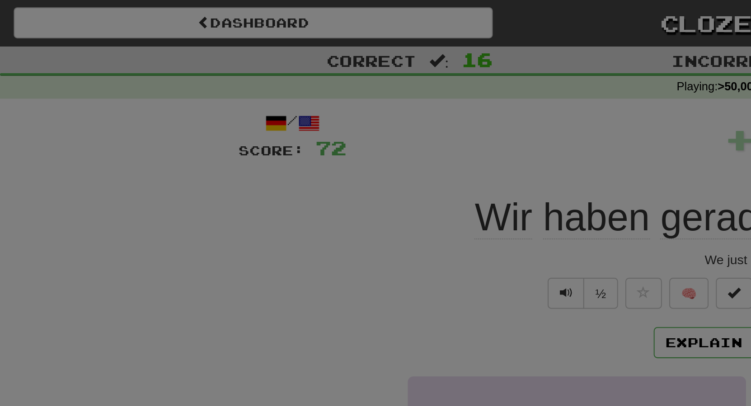
click at [464, 73] on div at bounding box center [375, 203] width 751 height 406
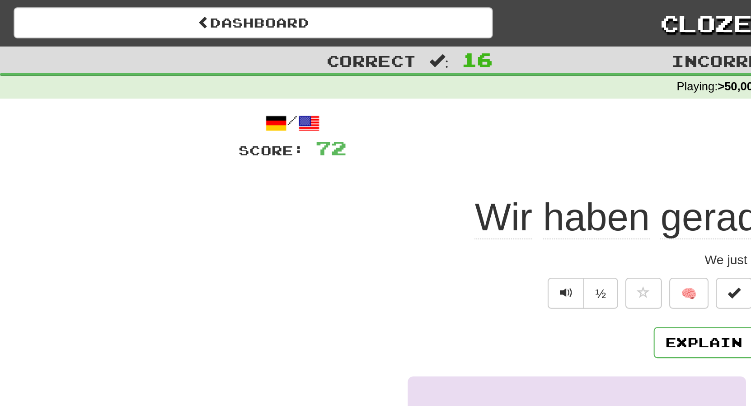
click at [401, 169] on button "Next" at bounding box center [403, 170] width 51 height 21
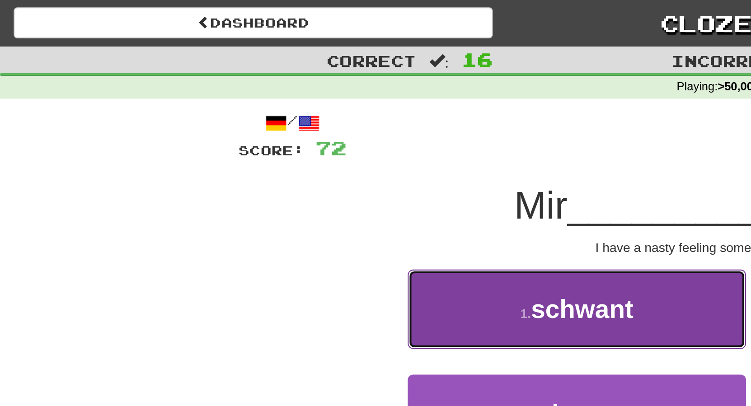
click at [301, 160] on span "schwant" at bounding box center [288, 153] width 51 height 14
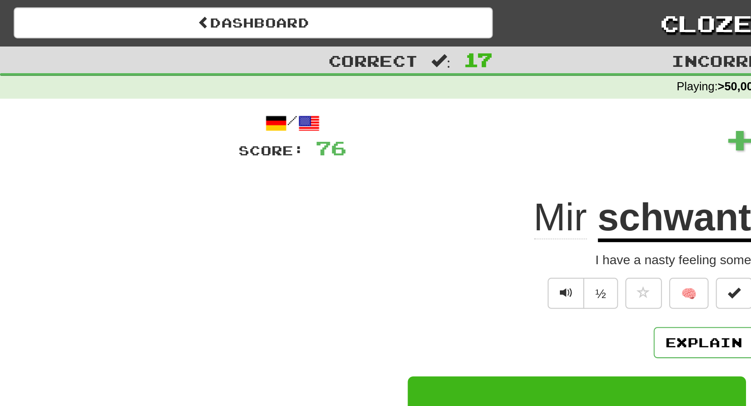
click at [407, 168] on button "Next" at bounding box center [403, 170] width 51 height 21
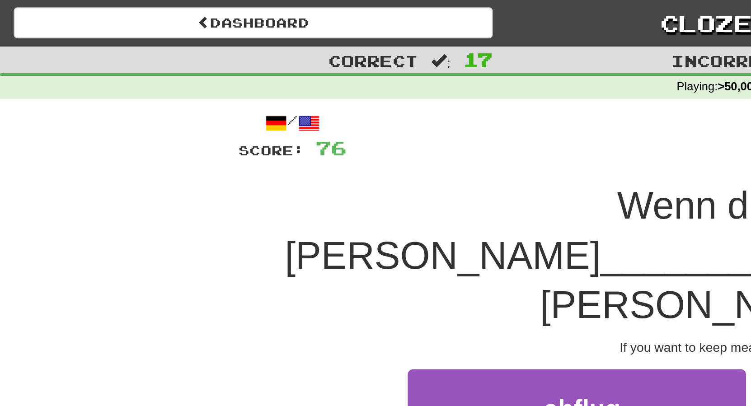
click at [460, 195] on span "haltbar" at bounding box center [468, 202] width 42 height 14
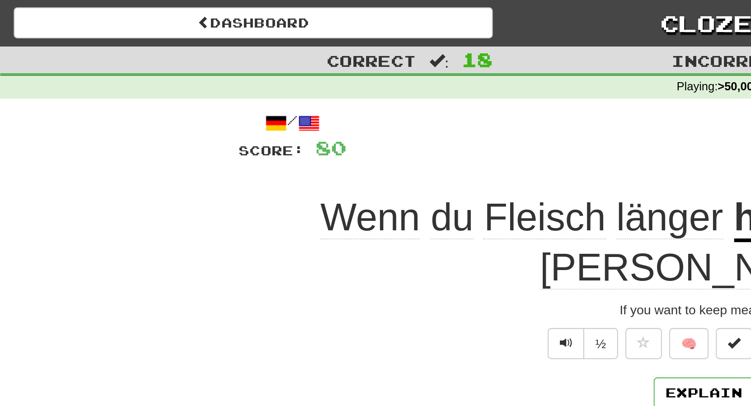
click at [403, 193] on button "Next" at bounding box center [403, 194] width 51 height 21
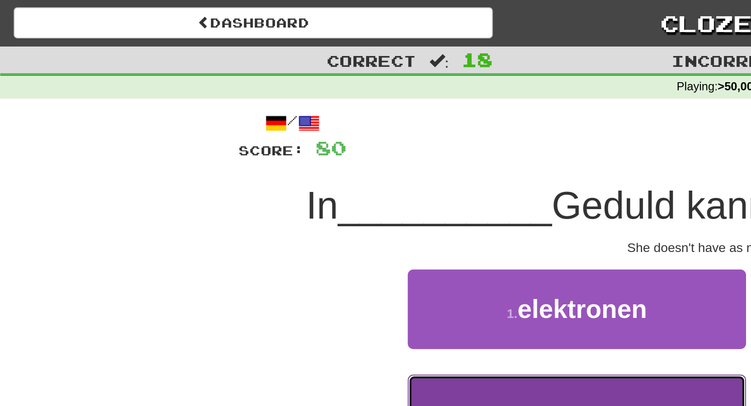
click at [270, 211] on span "puncto" at bounding box center [288, 205] width 42 height 14
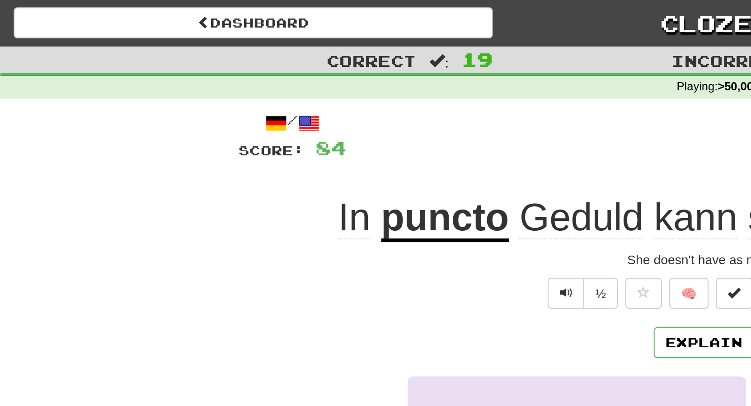
click at [232, 105] on u "puncto" at bounding box center [219, 108] width 63 height 23
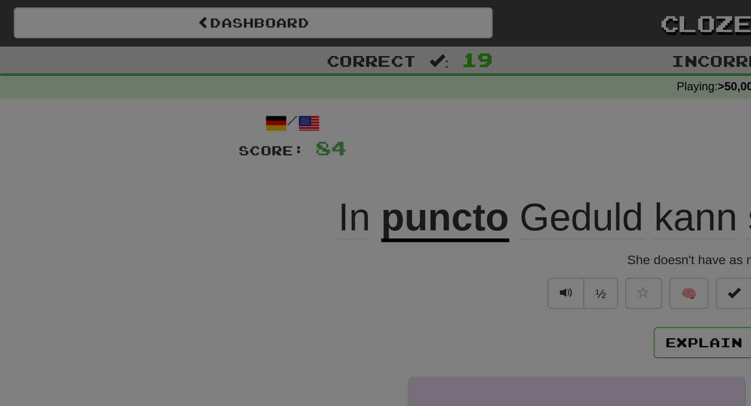
click at [268, 69] on div at bounding box center [375, 203] width 751 height 406
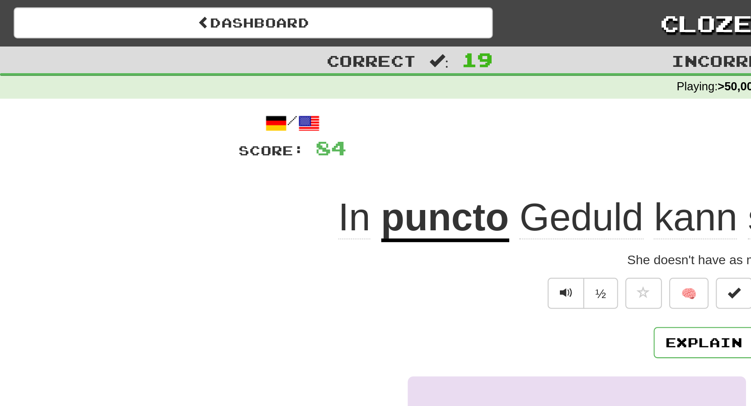
click at [396, 171] on button "Next" at bounding box center [403, 170] width 51 height 21
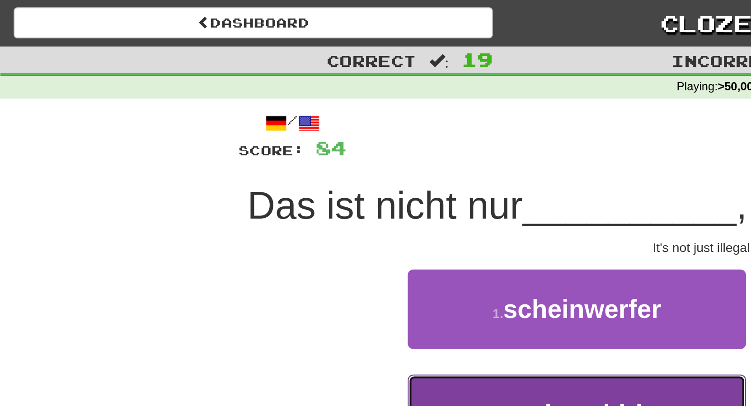
click at [310, 213] on button "3 . rechtswidrig" at bounding box center [285, 204] width 167 height 39
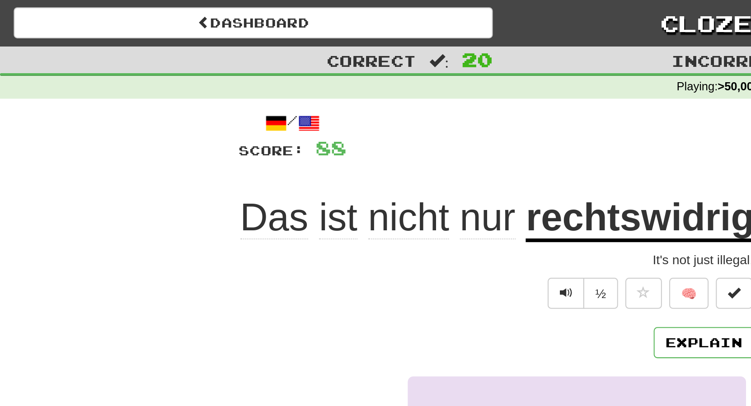
click at [409, 180] on button "Next" at bounding box center [403, 170] width 51 height 21
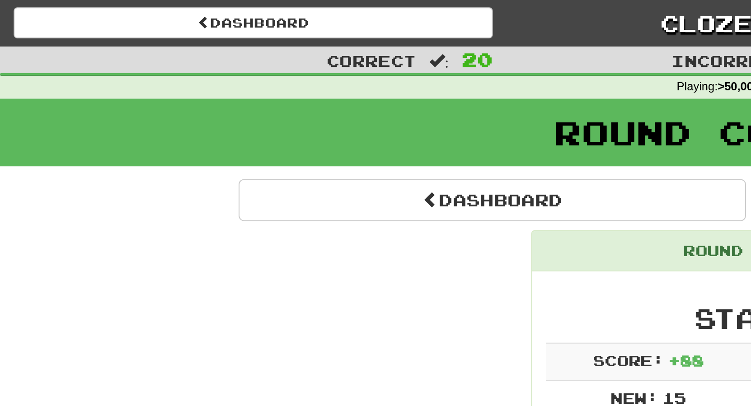
click at [506, 99] on button "Continue" at bounding box center [508, 99] width 251 height 21
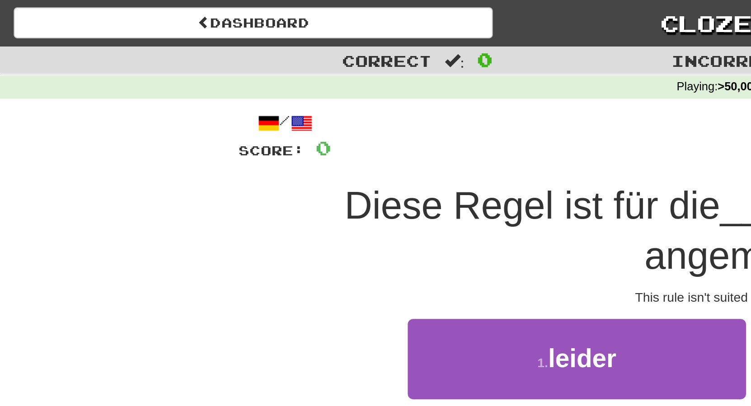
click at [713, 149] on div "Correct : 0 Incorrect : 0 To go : 20 Playing : >50,000 Most Common / Score: 0 2…" at bounding box center [375, 159] width 751 height 272
